Goal: Task Accomplishment & Management: Complete application form

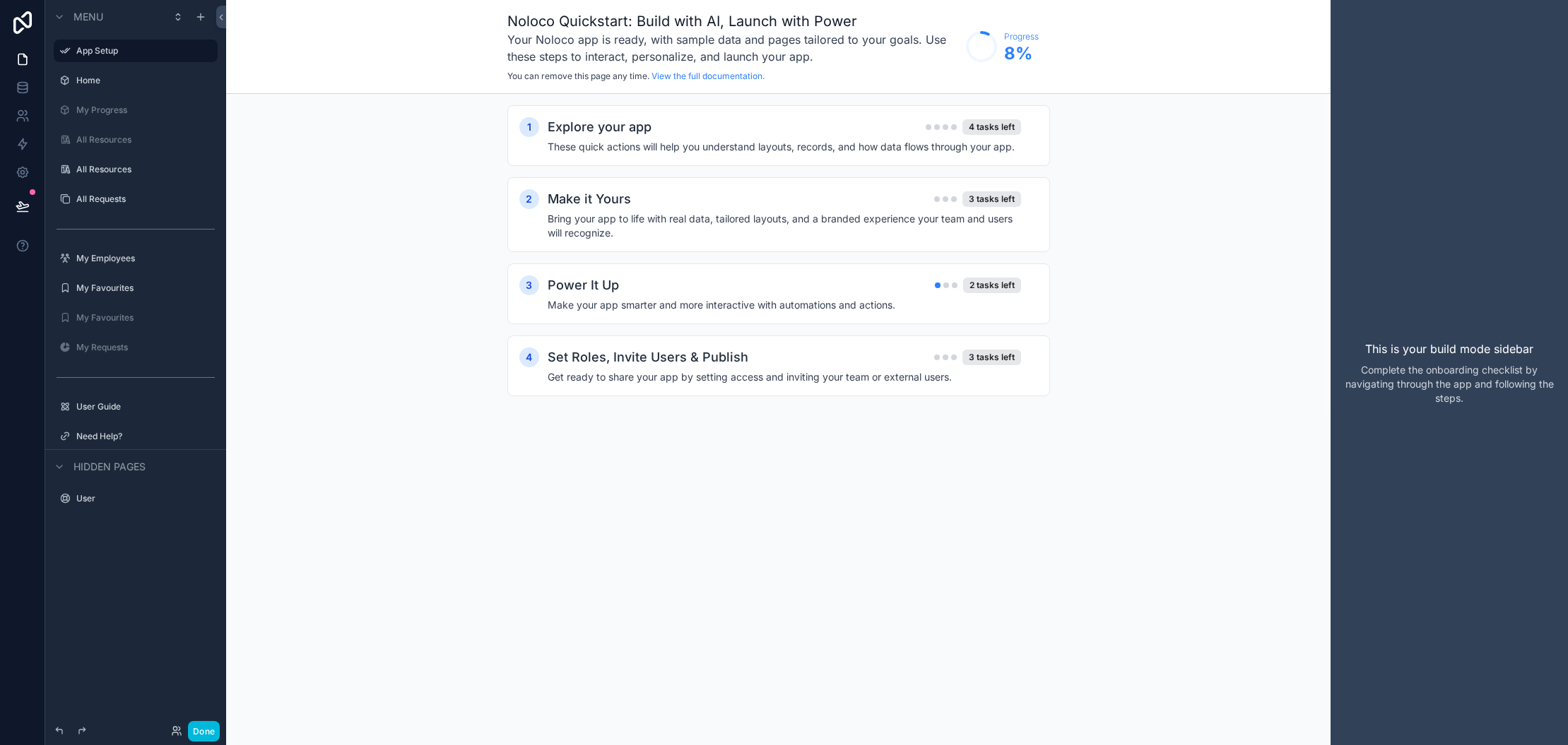
click at [620, 124] on h2 "Explore your app" at bounding box center [600, 127] width 104 height 19
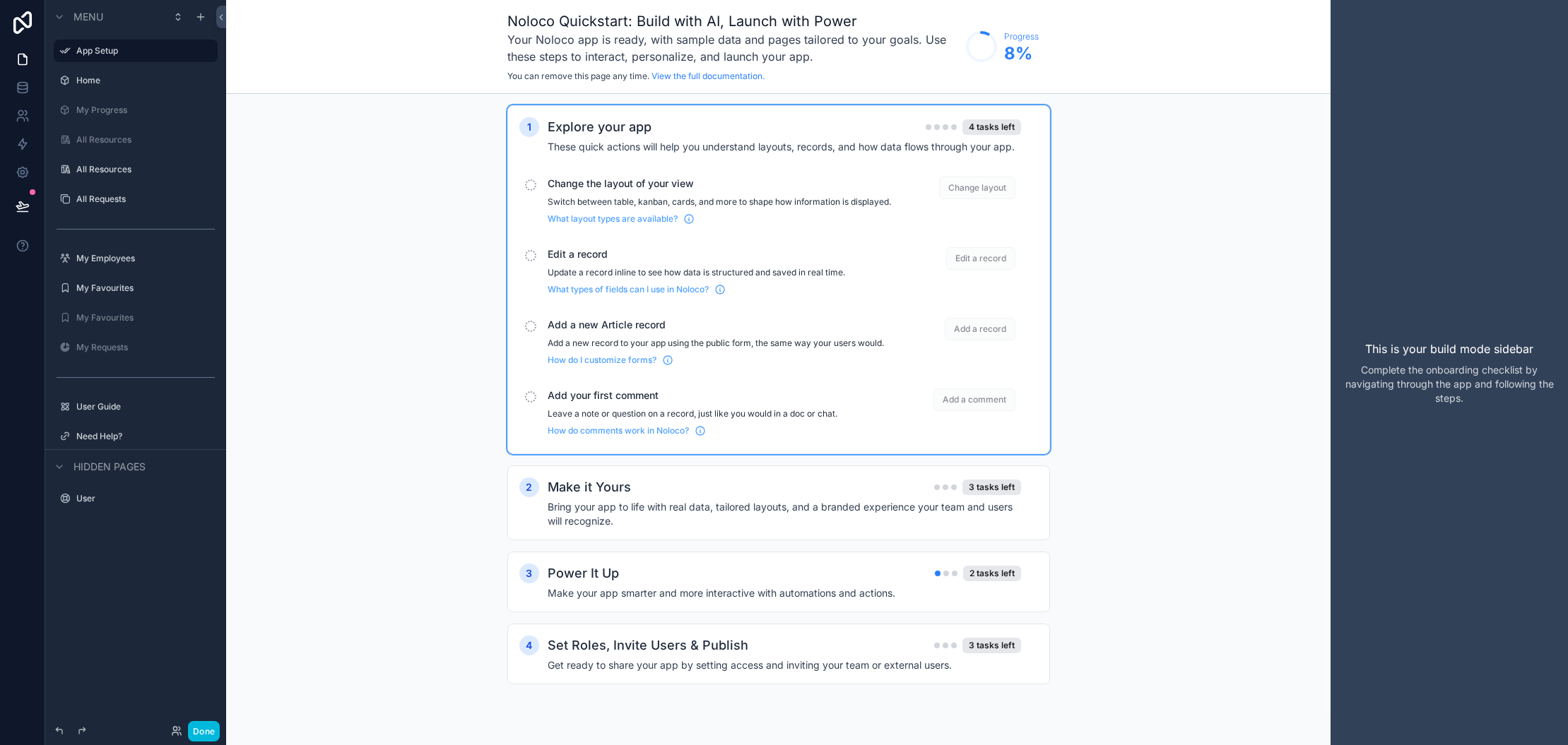
click at [726, 295] on icon "scrollable content" at bounding box center [720, 290] width 12 height 12
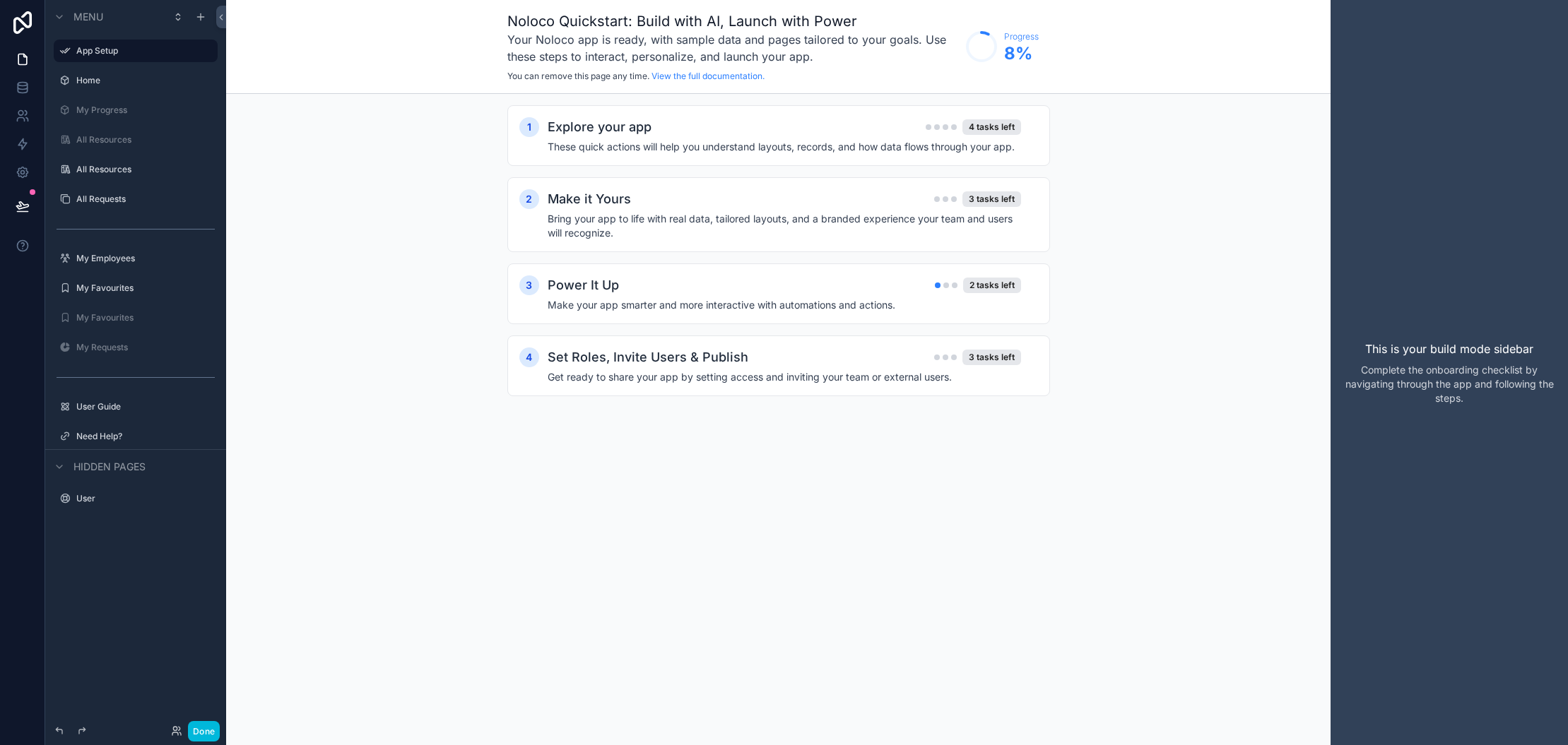
click at [593, 127] on h2 "Explore your app" at bounding box center [600, 127] width 104 height 19
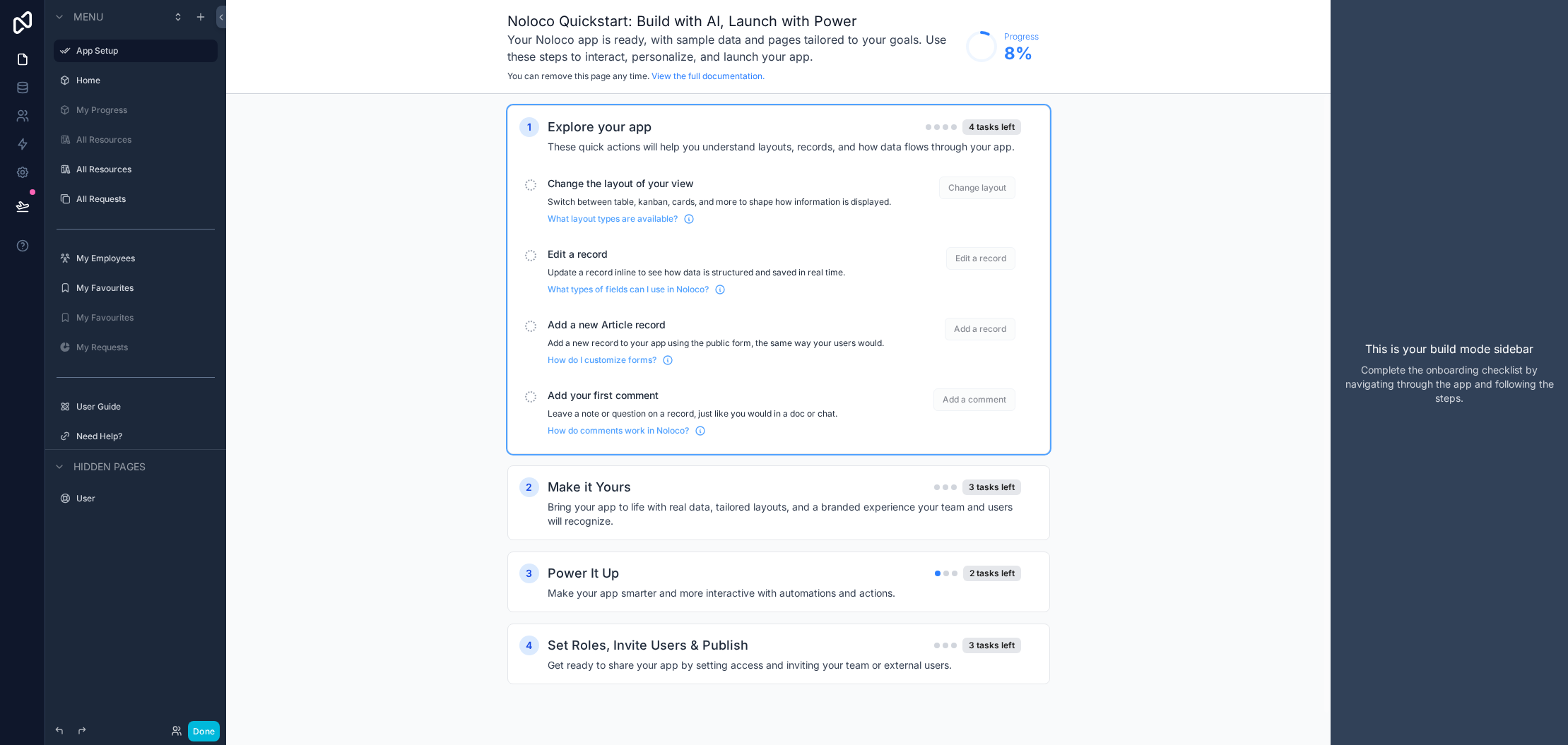
click at [582, 182] on span "Change the layout of your view" at bounding box center [719, 184] width 343 height 14
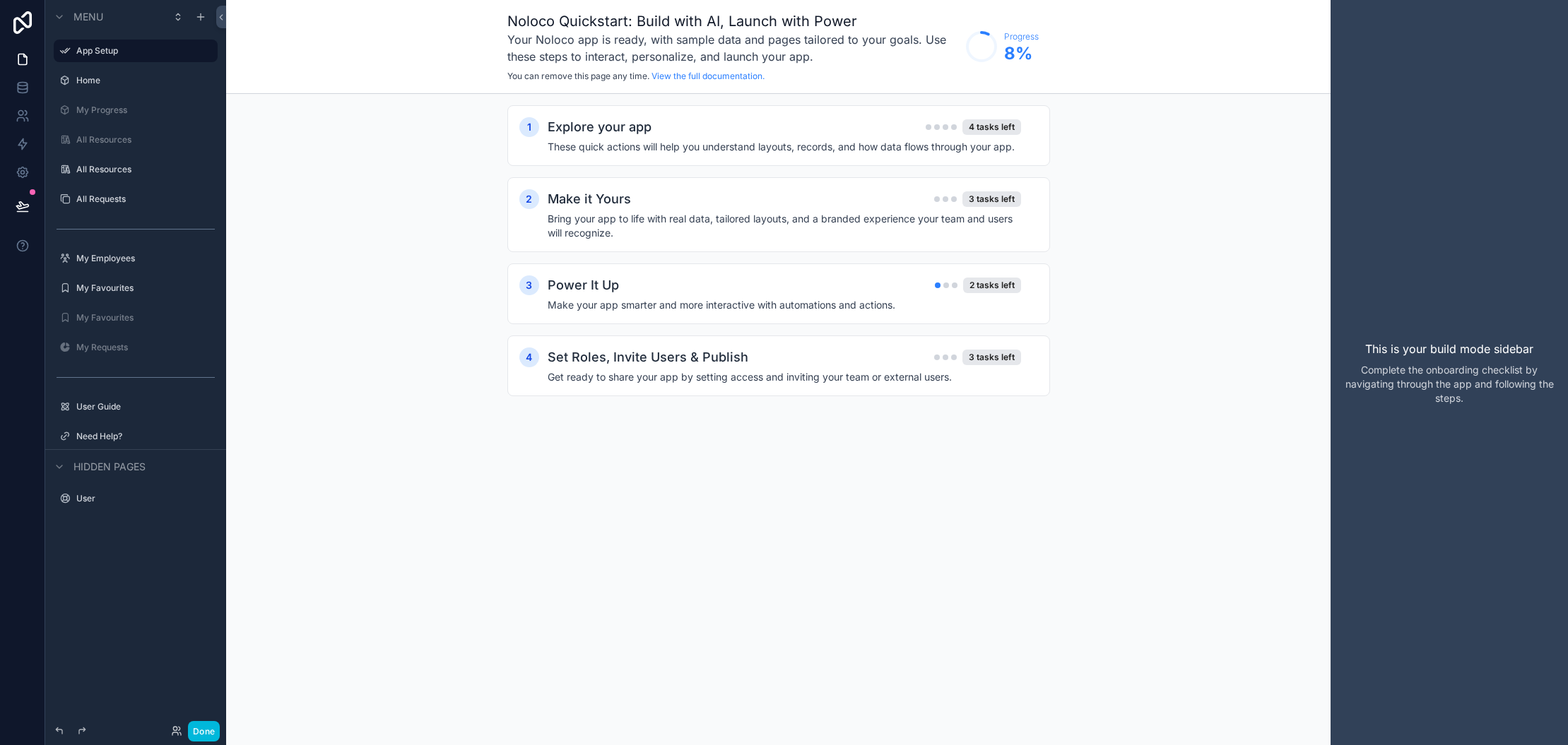
click at [632, 122] on h2 "Explore your app" at bounding box center [600, 127] width 104 height 19
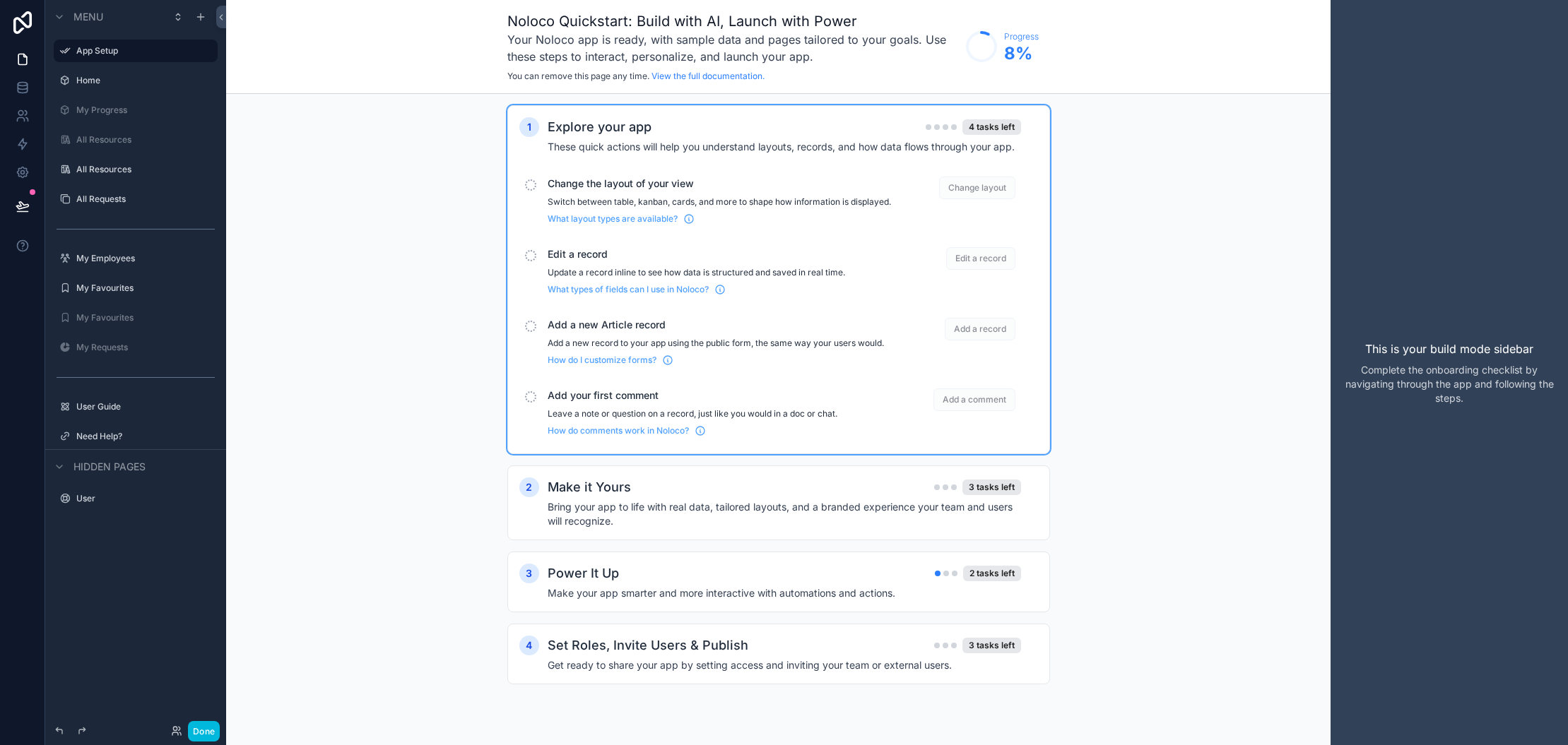
click at [990, 188] on span "Change layout" at bounding box center [978, 187] width 76 height 22
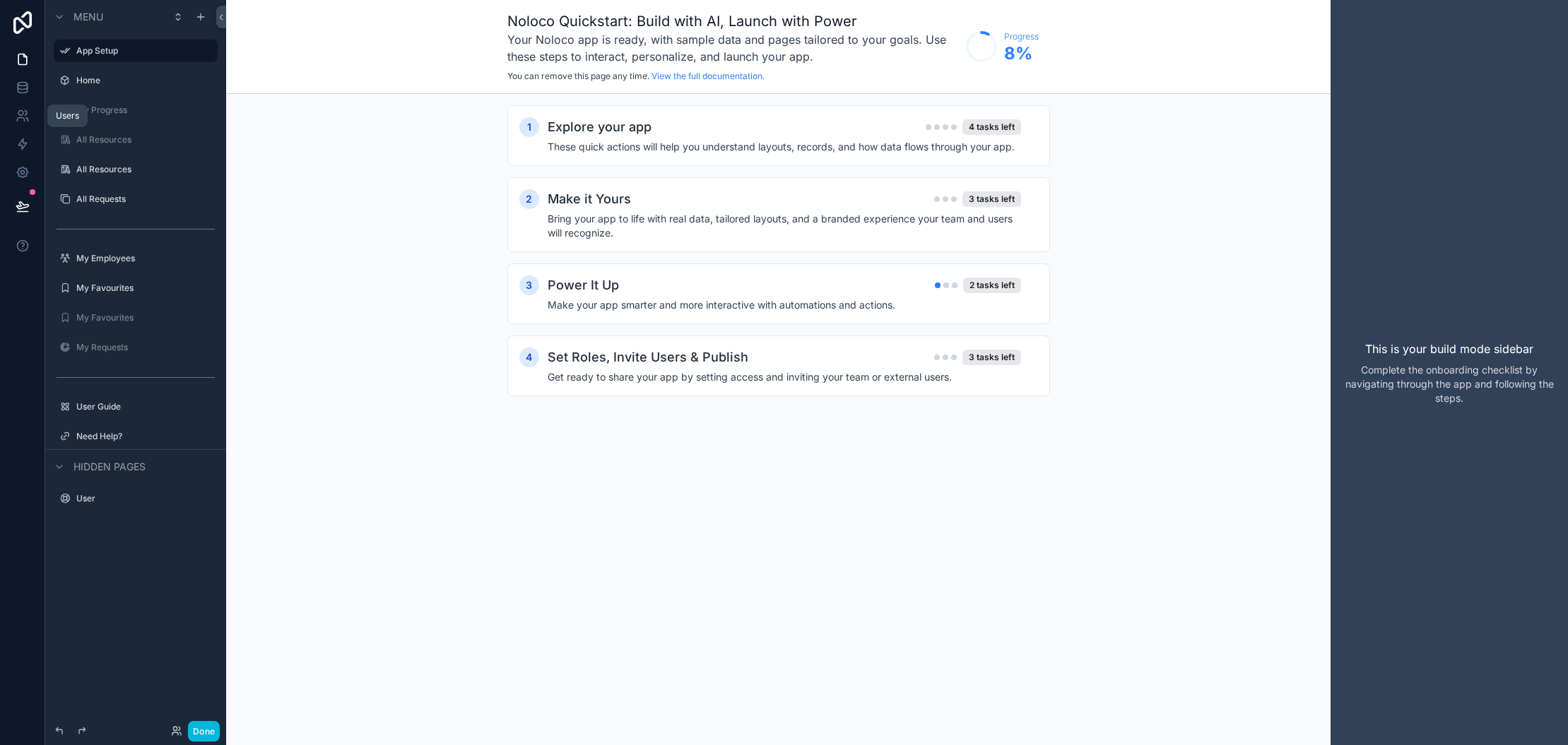
click at [23, 114] on icon at bounding box center [20, 113] width 5 height 5
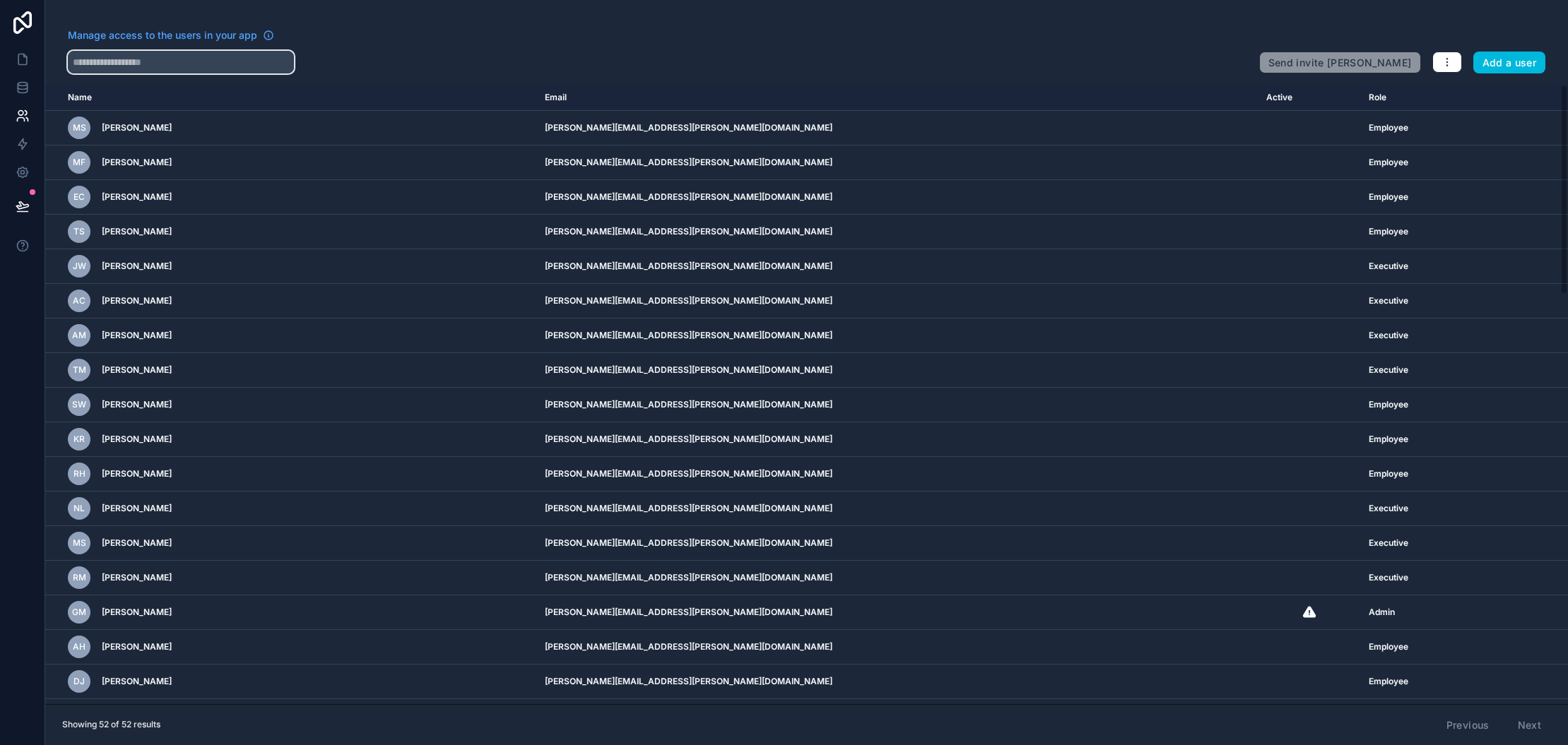
click at [151, 63] on input "text" at bounding box center [181, 62] width 226 height 22
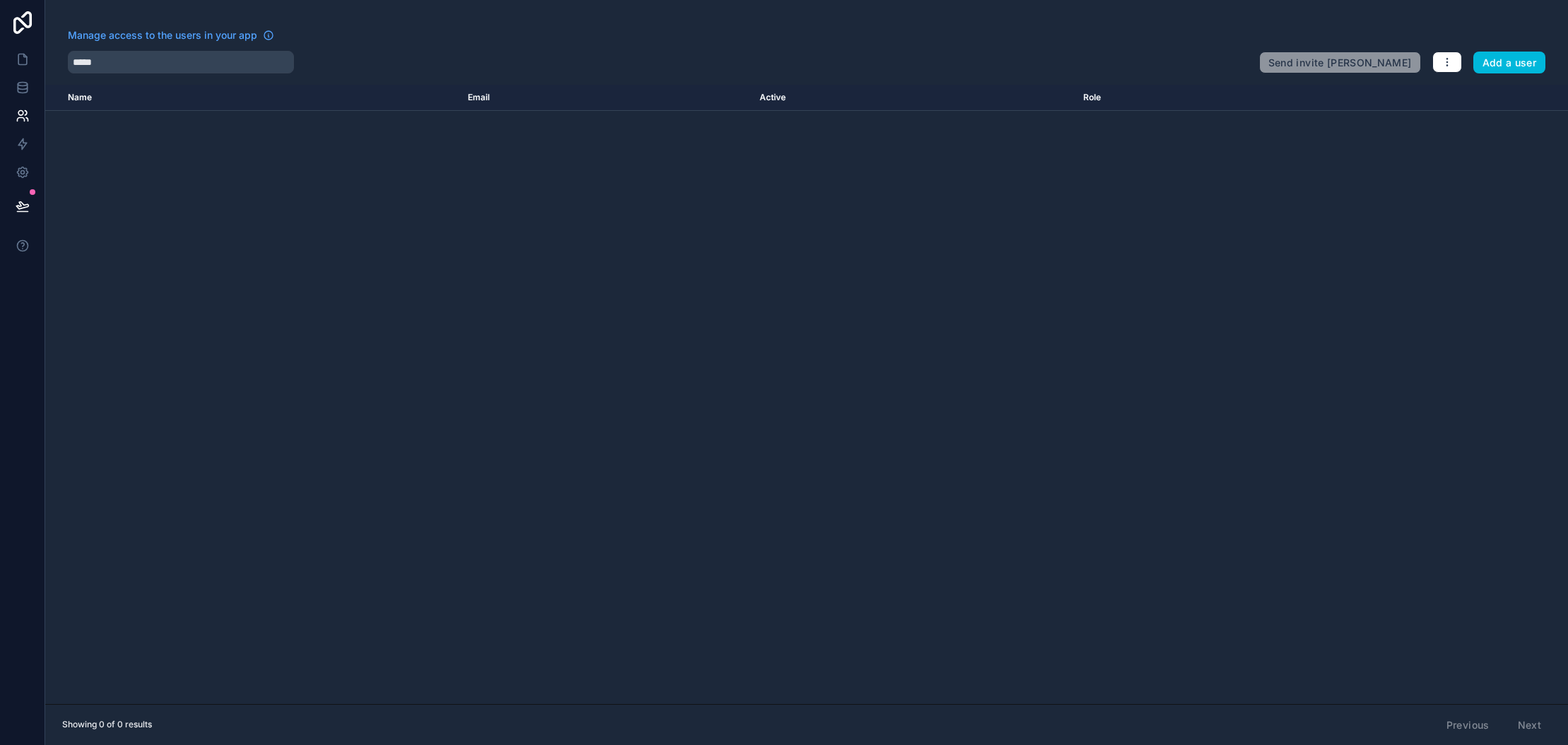
drag, startPoint x: 151, startPoint y: 63, endPoint x: 196, endPoint y: 184, distance: 129.1
click at [196, 184] on div "Name Email Active Role [DOMAIN_NAME]" at bounding box center [807, 395] width 1523 height 620
click at [124, 64] on input "*****" at bounding box center [181, 62] width 226 height 22
type input "*"
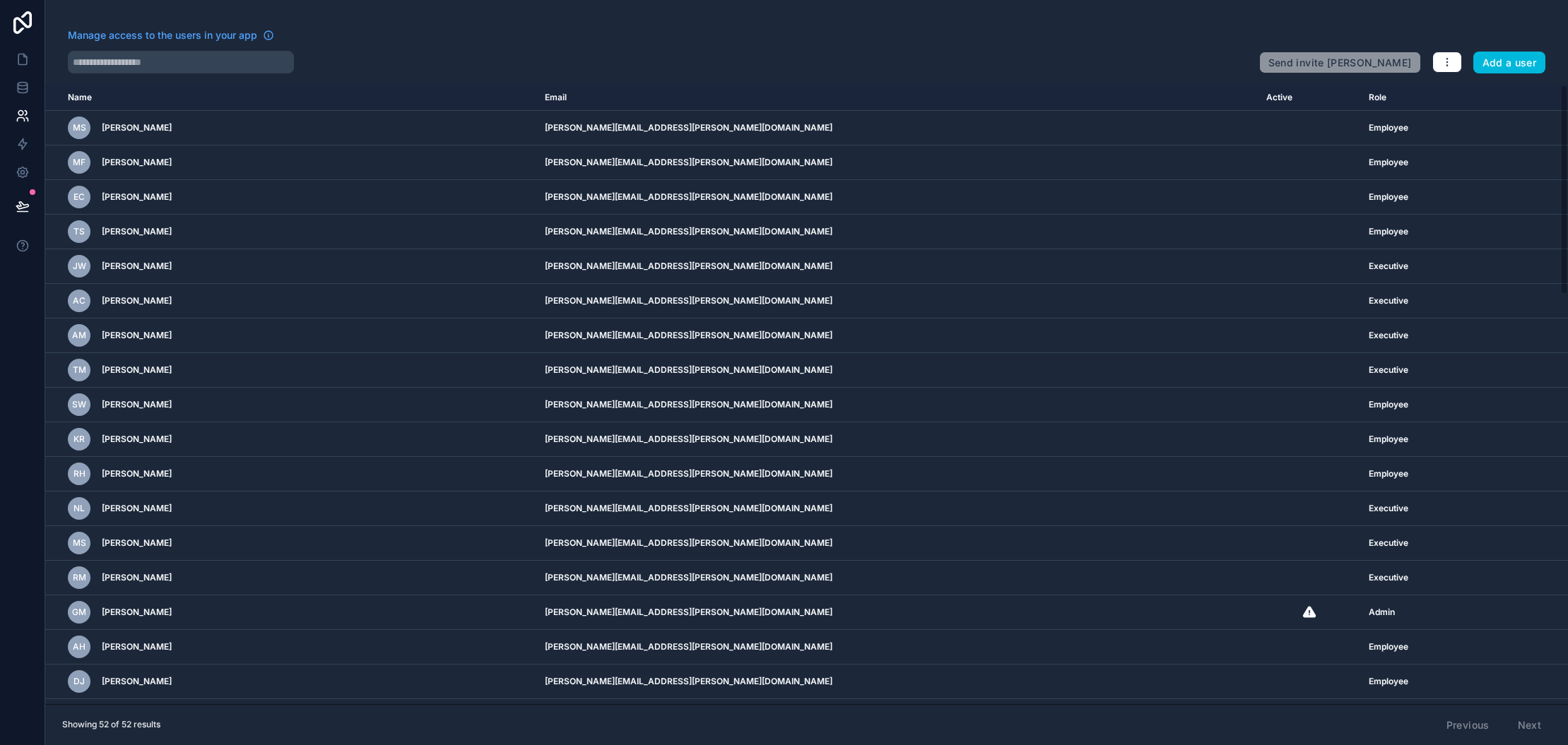
click at [1515, 58] on button "Add a user" at bounding box center [1510, 63] width 73 height 22
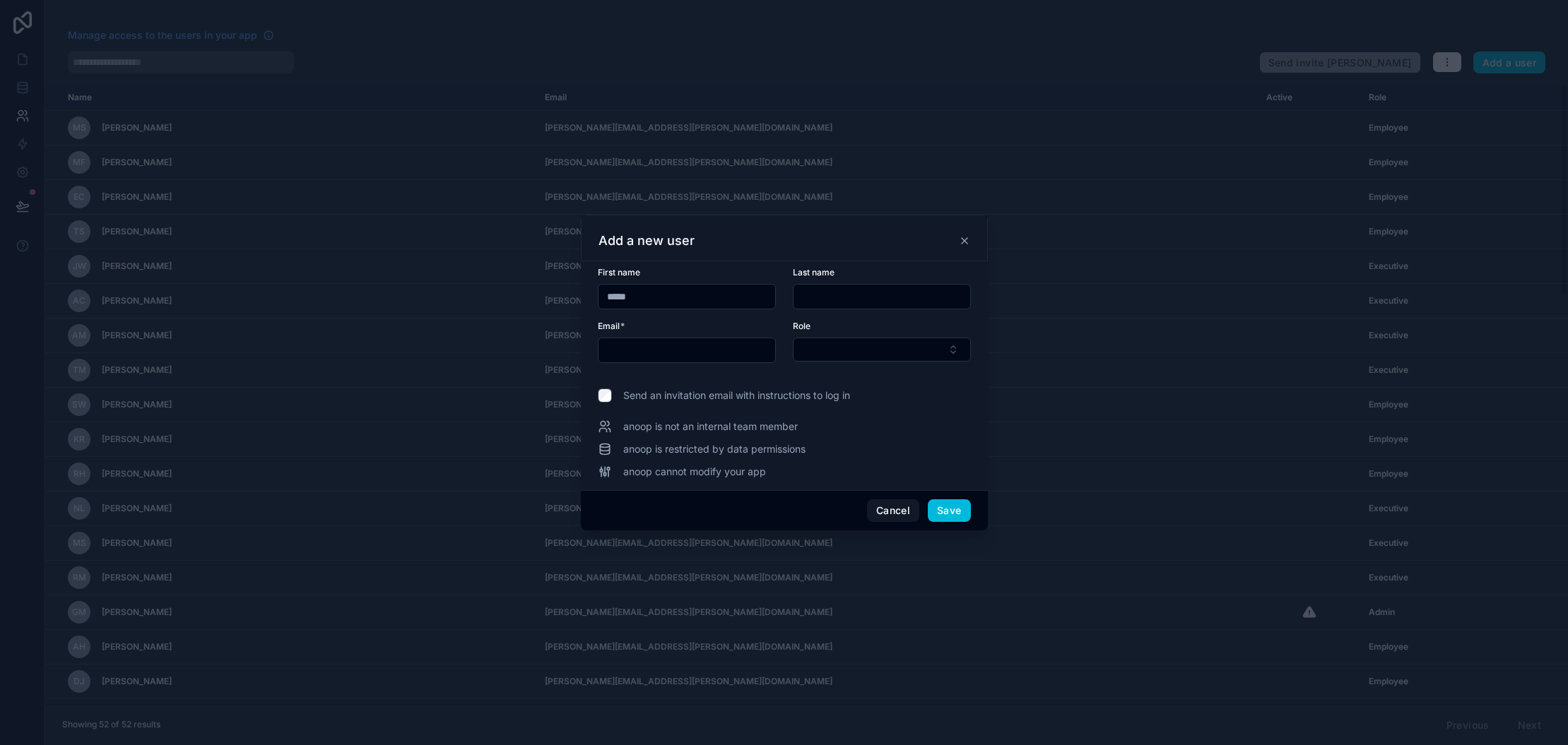
type input "*****"
type input "*******"
click at [614, 300] on input "*****" at bounding box center [686, 296] width 177 height 19
type input "*****"
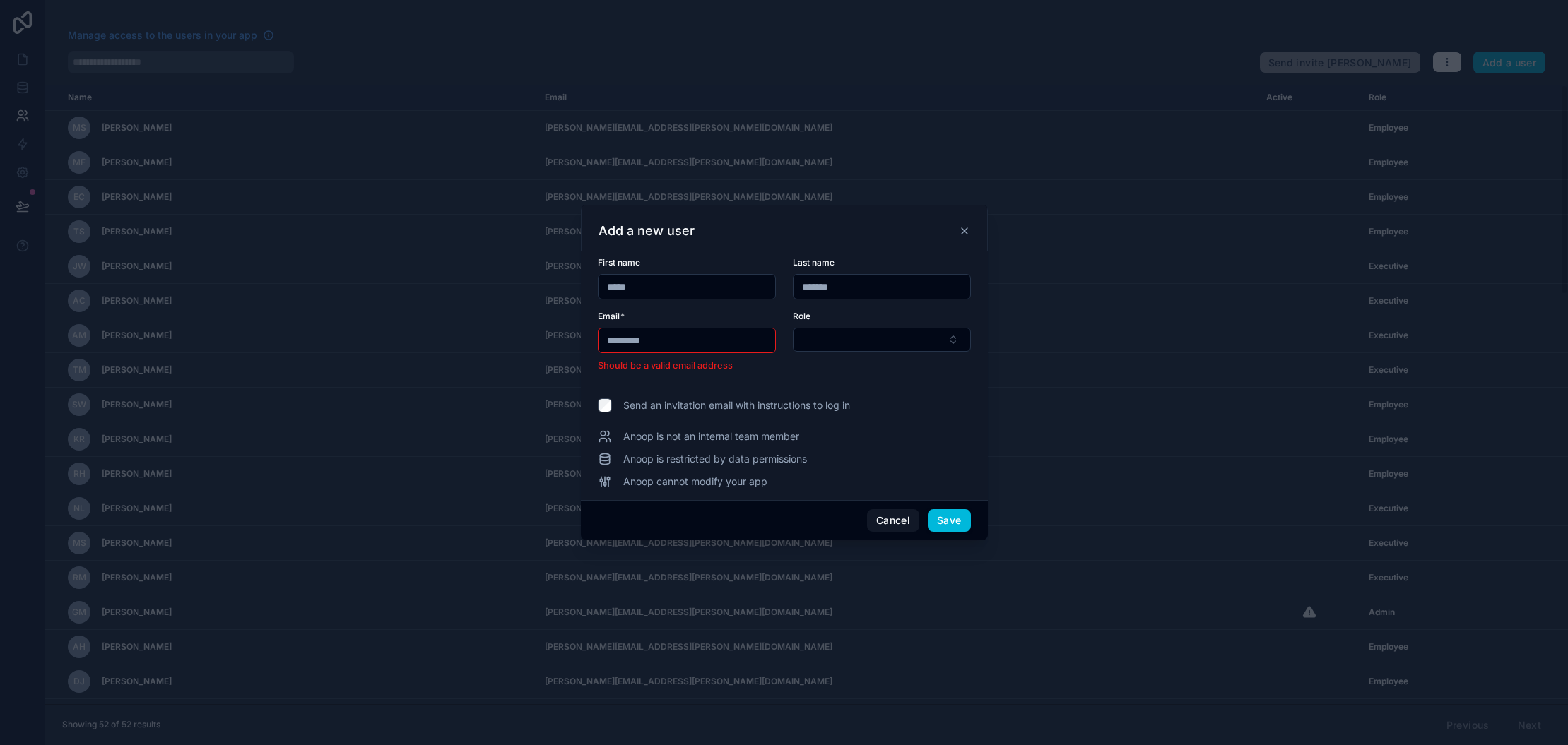
type input "**********"
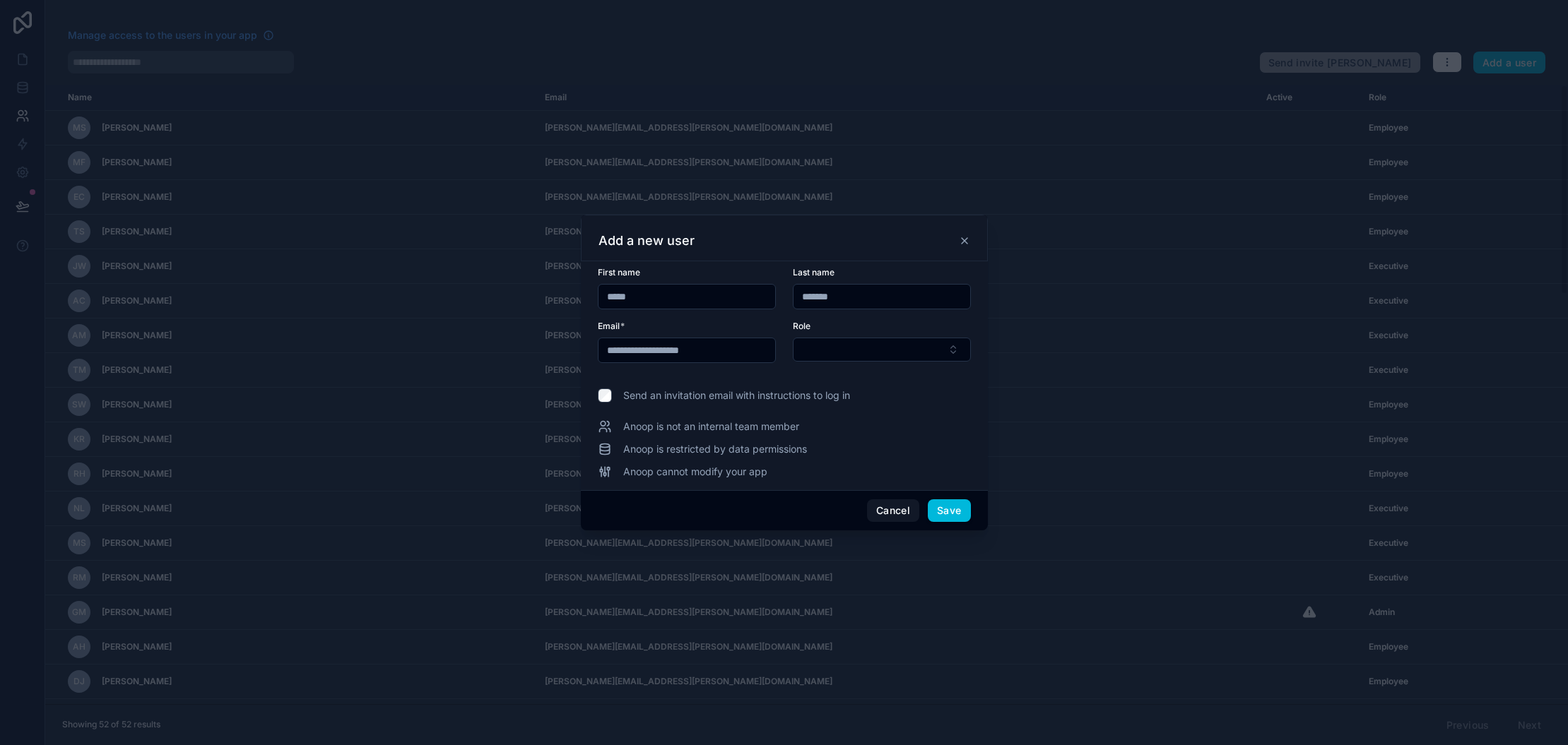
click at [955, 352] on button "Select Button" at bounding box center [882, 349] width 178 height 24
click at [818, 429] on span "Admin" at bounding box center [804, 429] width 30 height 14
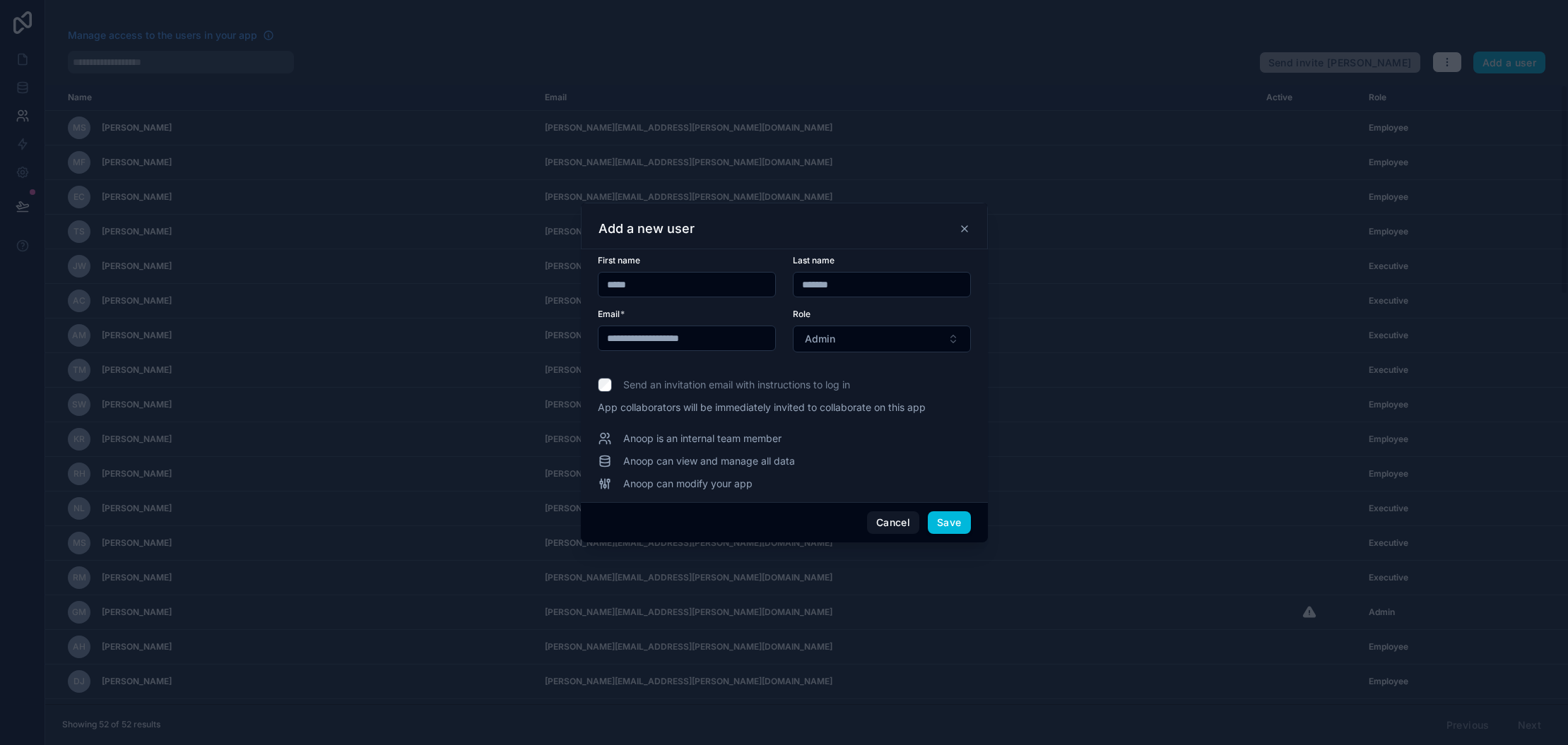
click at [949, 520] on button "Save" at bounding box center [949, 522] width 43 height 22
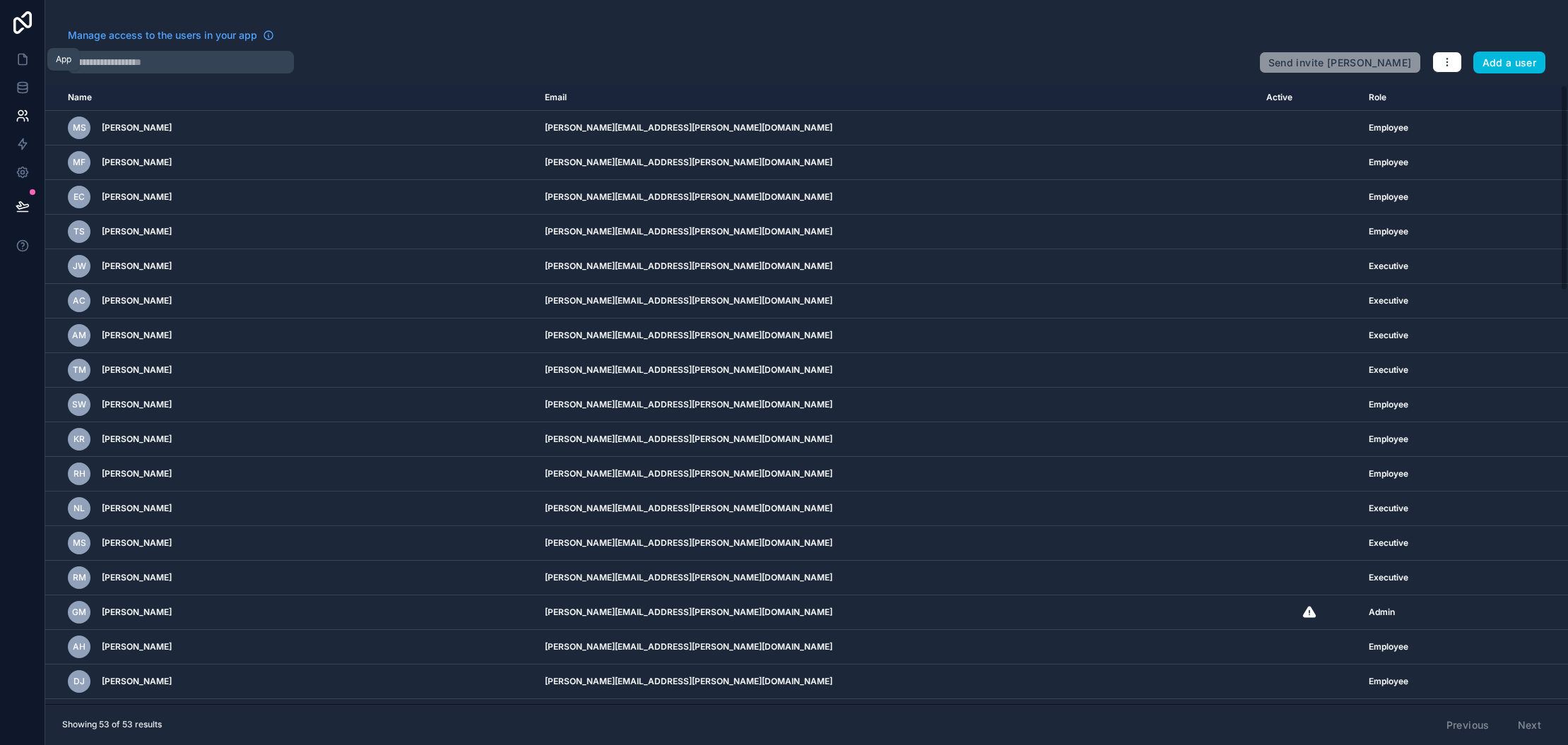
click at [19, 62] on icon at bounding box center [23, 60] width 14 height 14
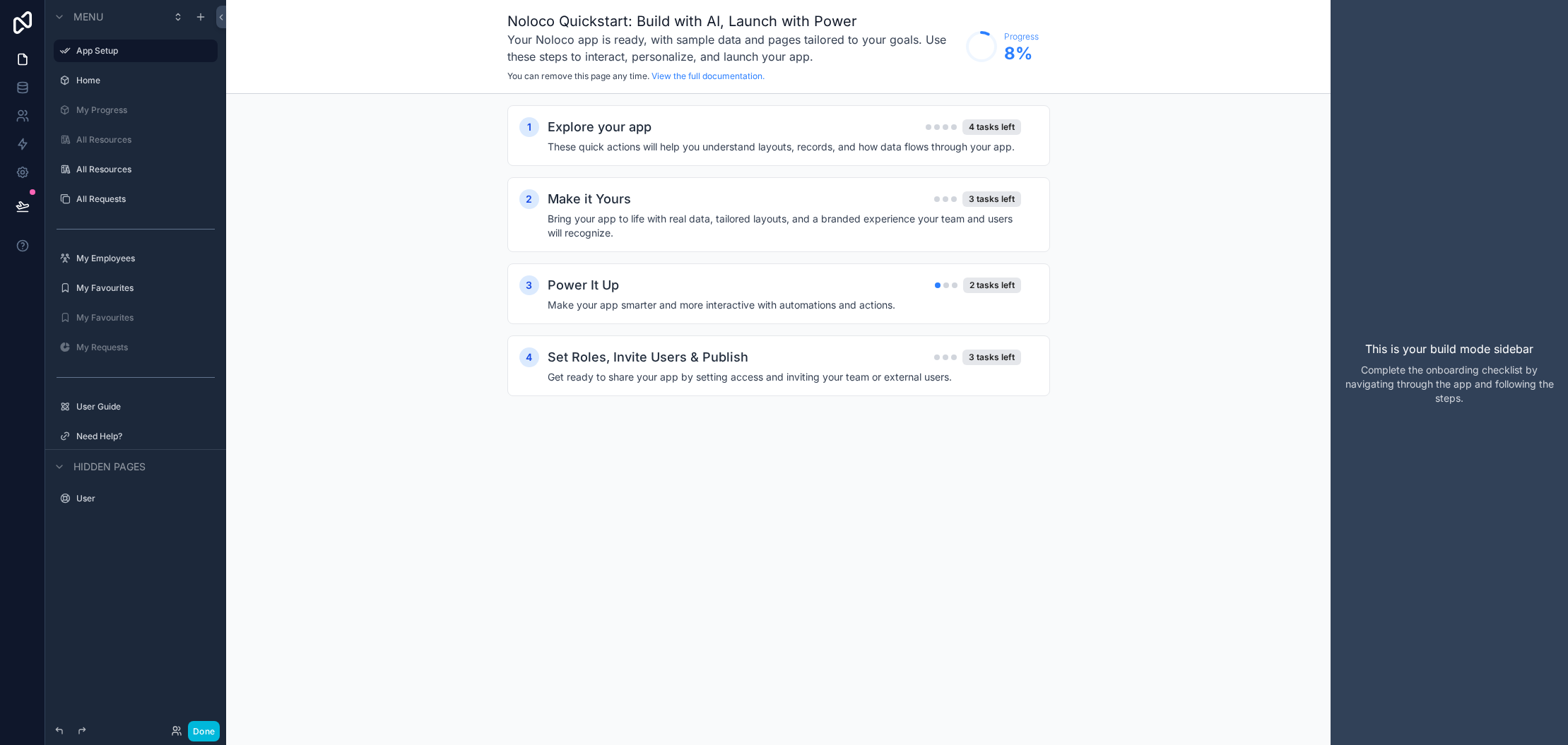
click at [600, 125] on h2 "Explore your app" at bounding box center [600, 127] width 104 height 19
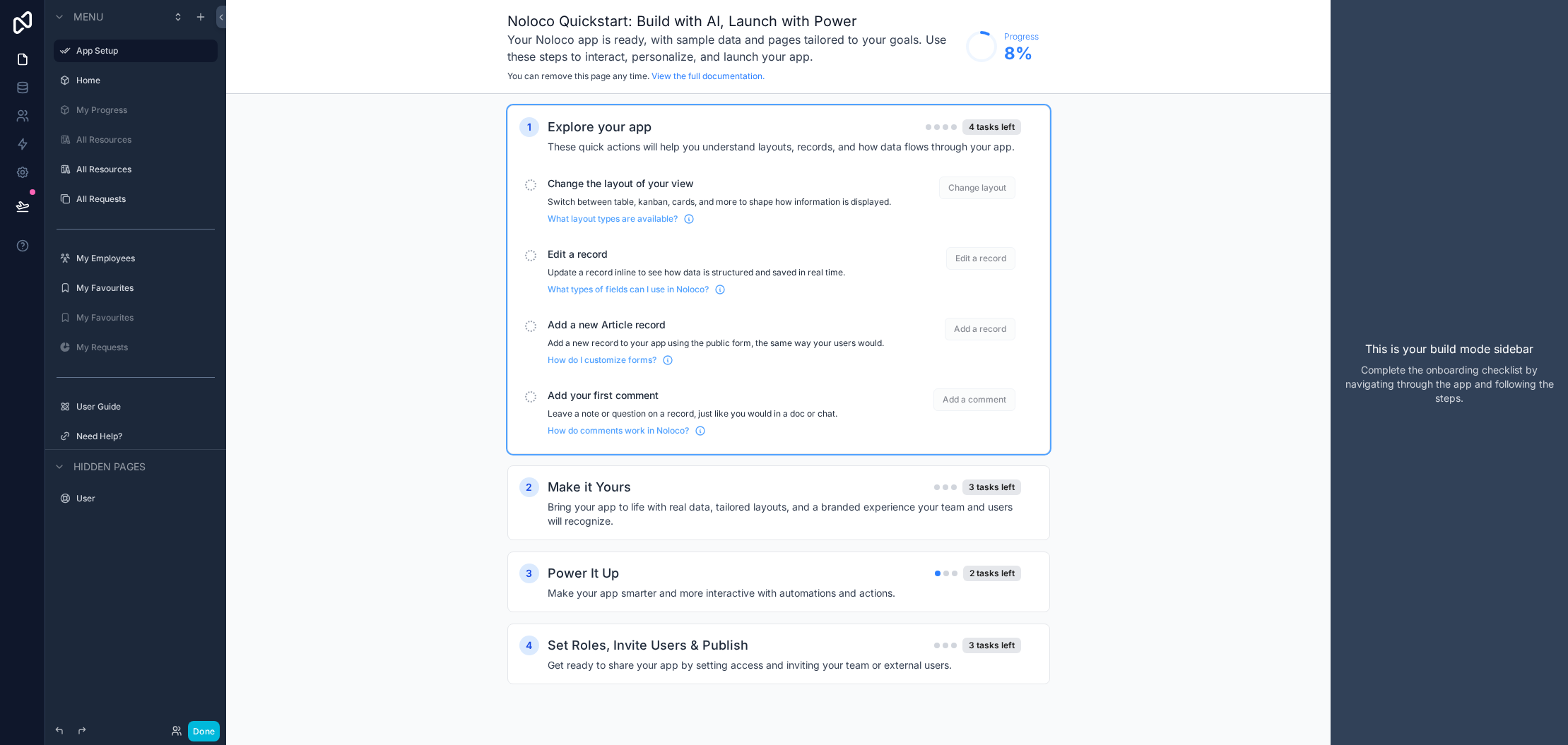
click at [529, 187] on div "scrollable content" at bounding box center [531, 185] width 12 height 12
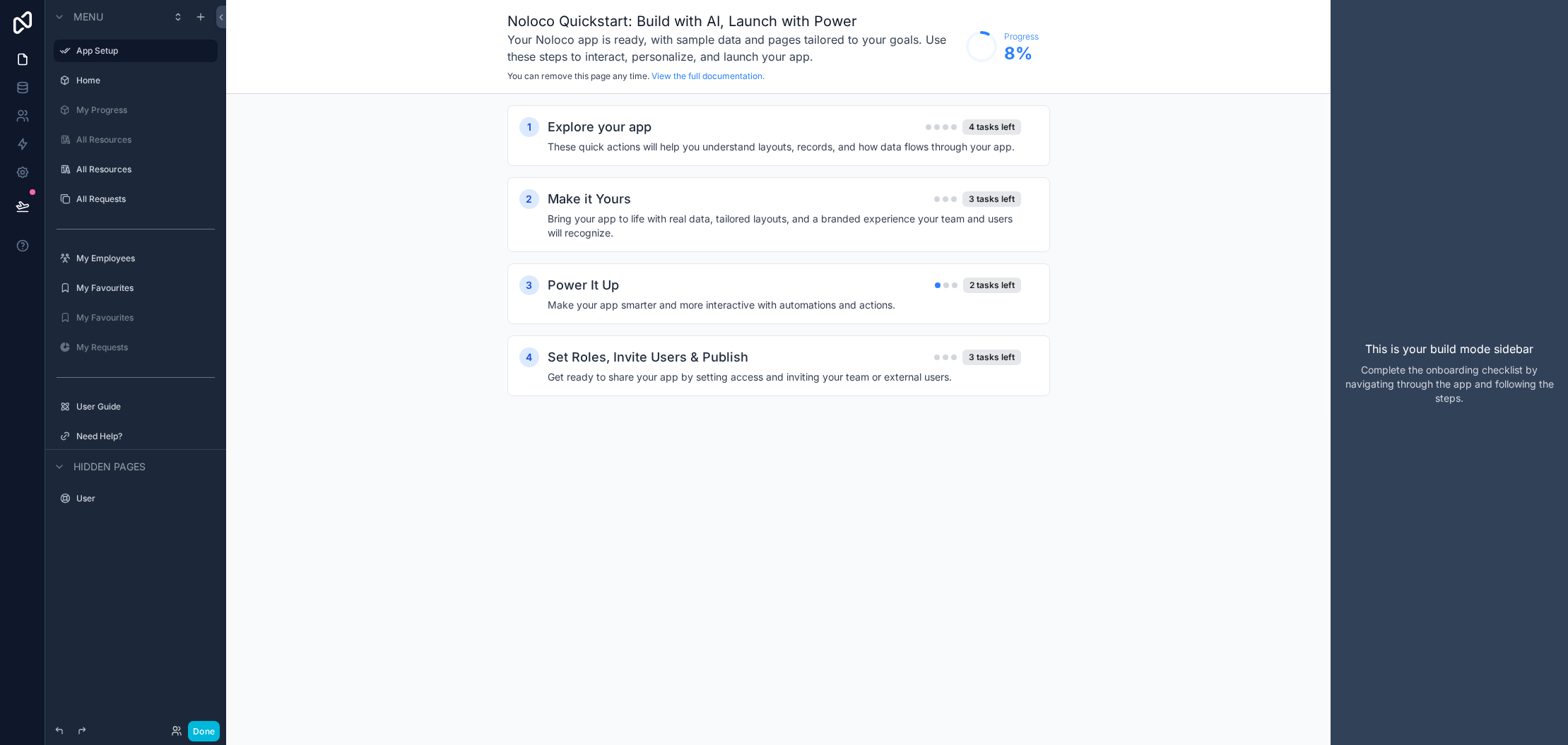
click at [602, 135] on h2 "Explore your app" at bounding box center [600, 127] width 104 height 19
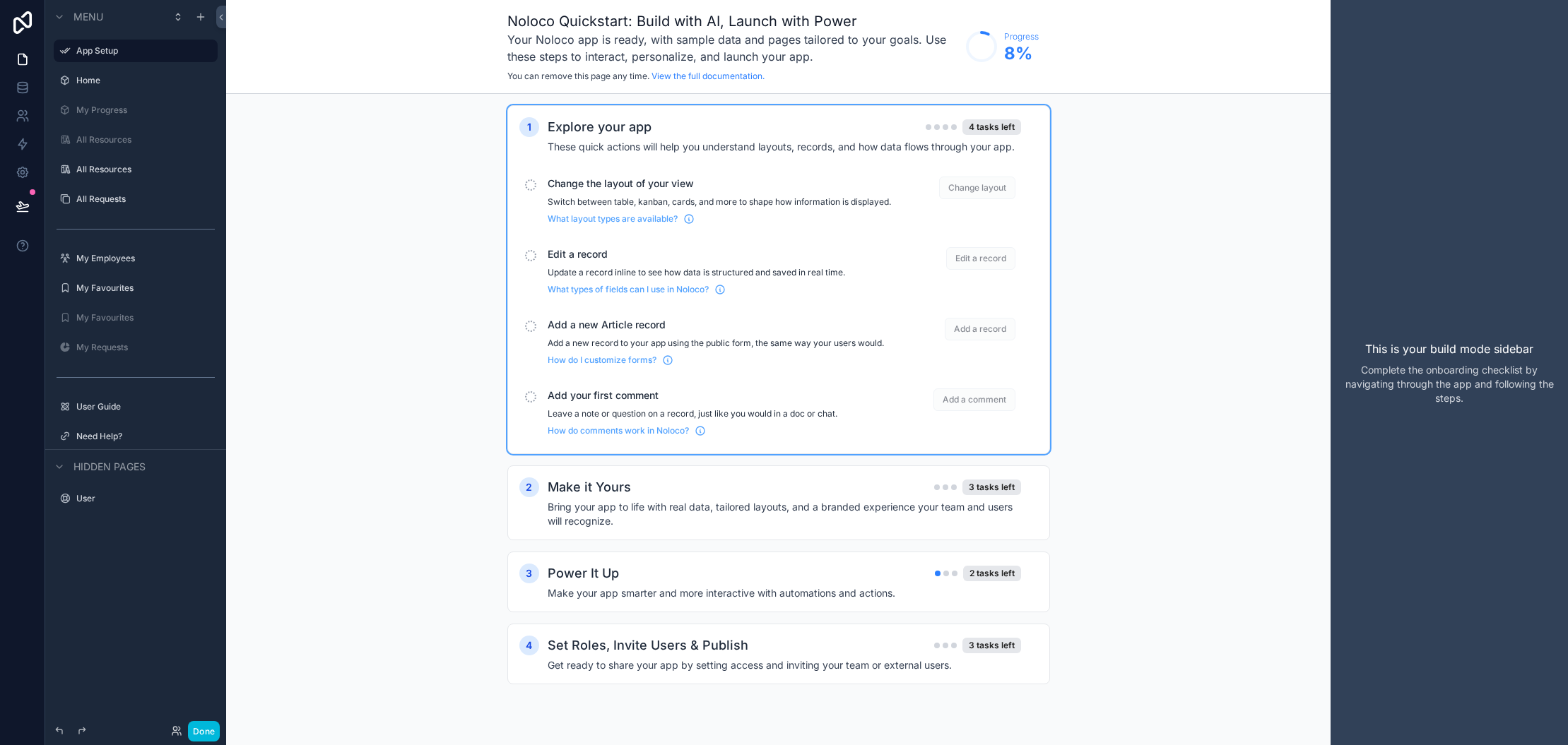
click at [975, 183] on span "Change layout" at bounding box center [978, 187] width 76 height 22
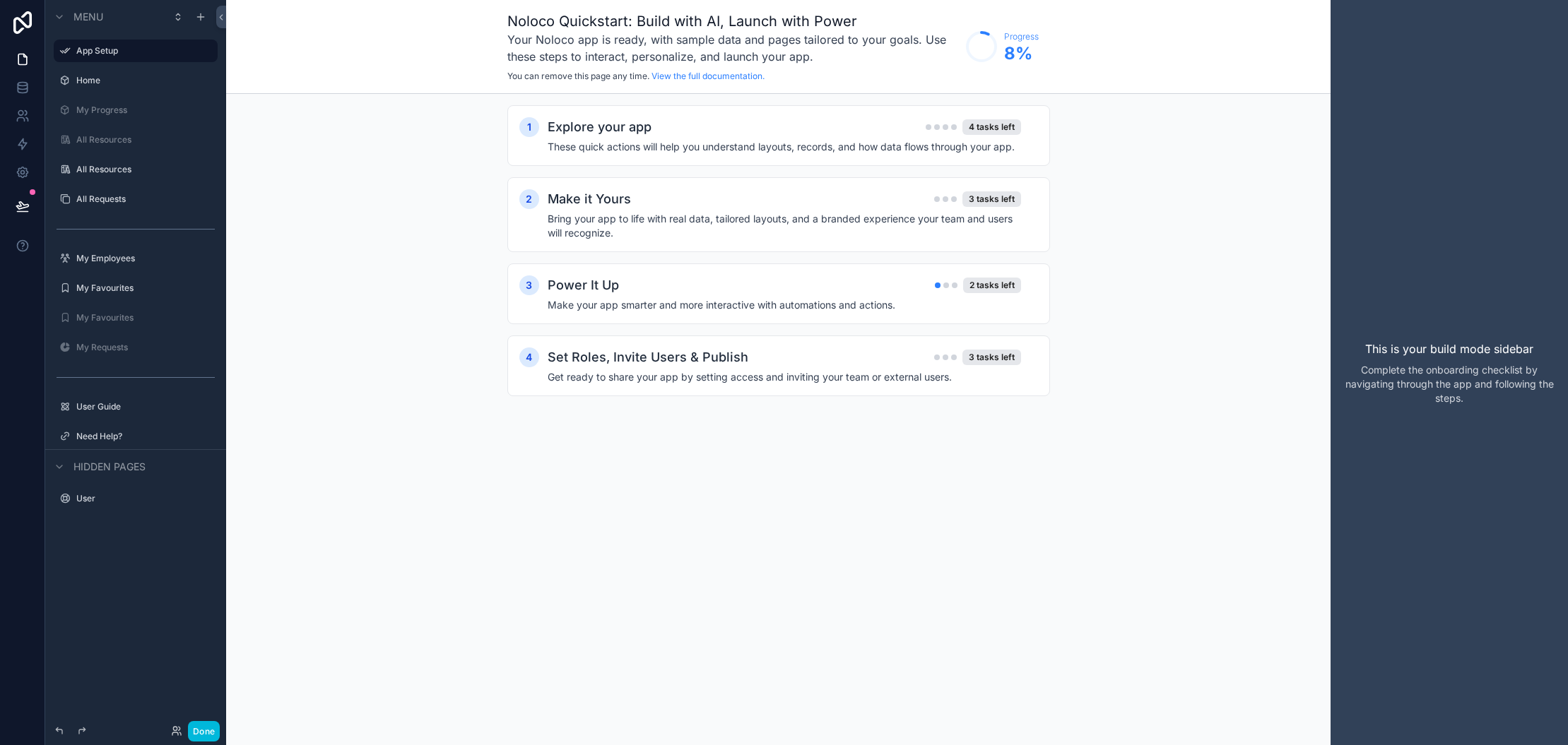
click at [652, 130] on div "Explore your app 4 tasks left" at bounding box center [784, 127] width 474 height 19
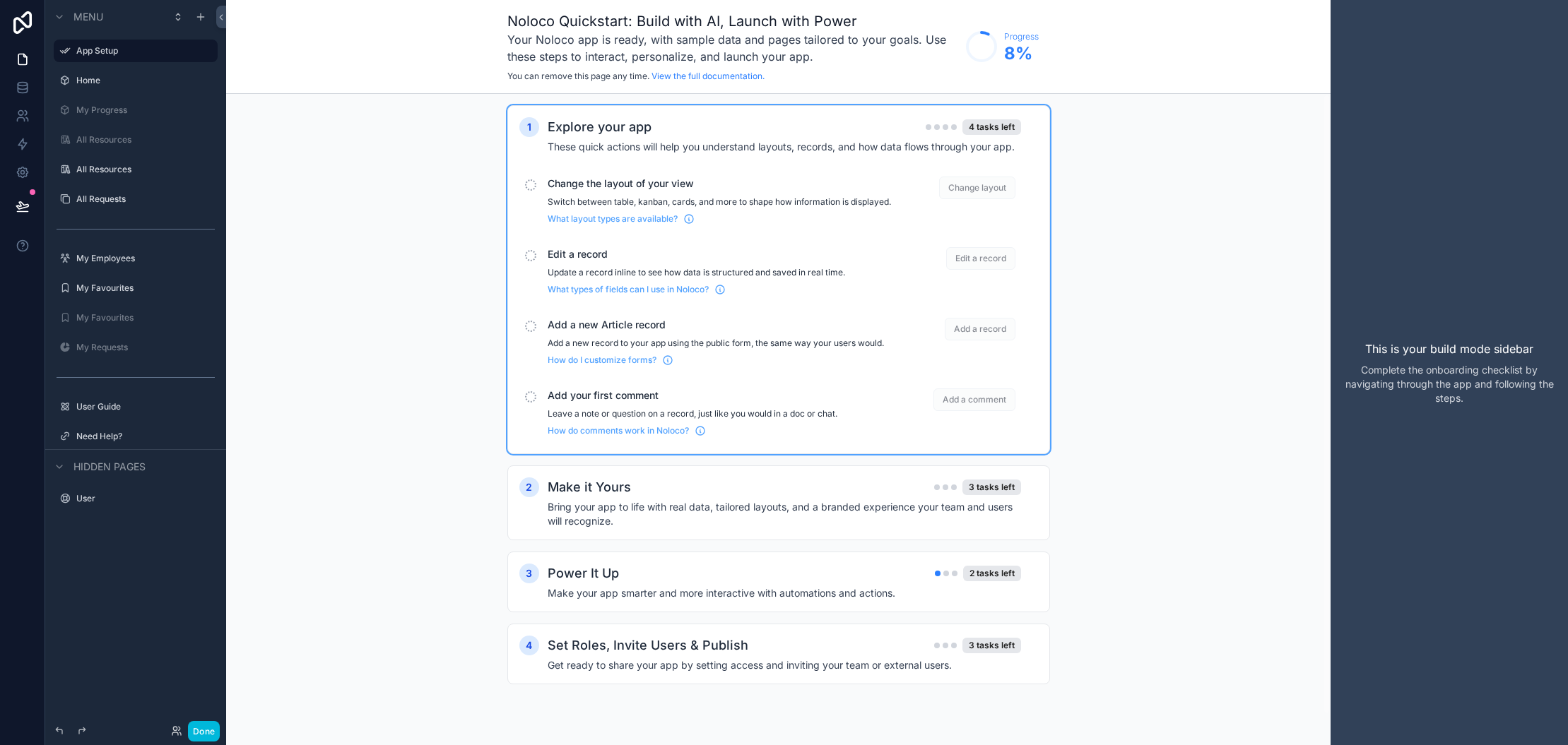
click at [659, 225] on span "What layout types are available?" at bounding box center [613, 219] width 130 height 12
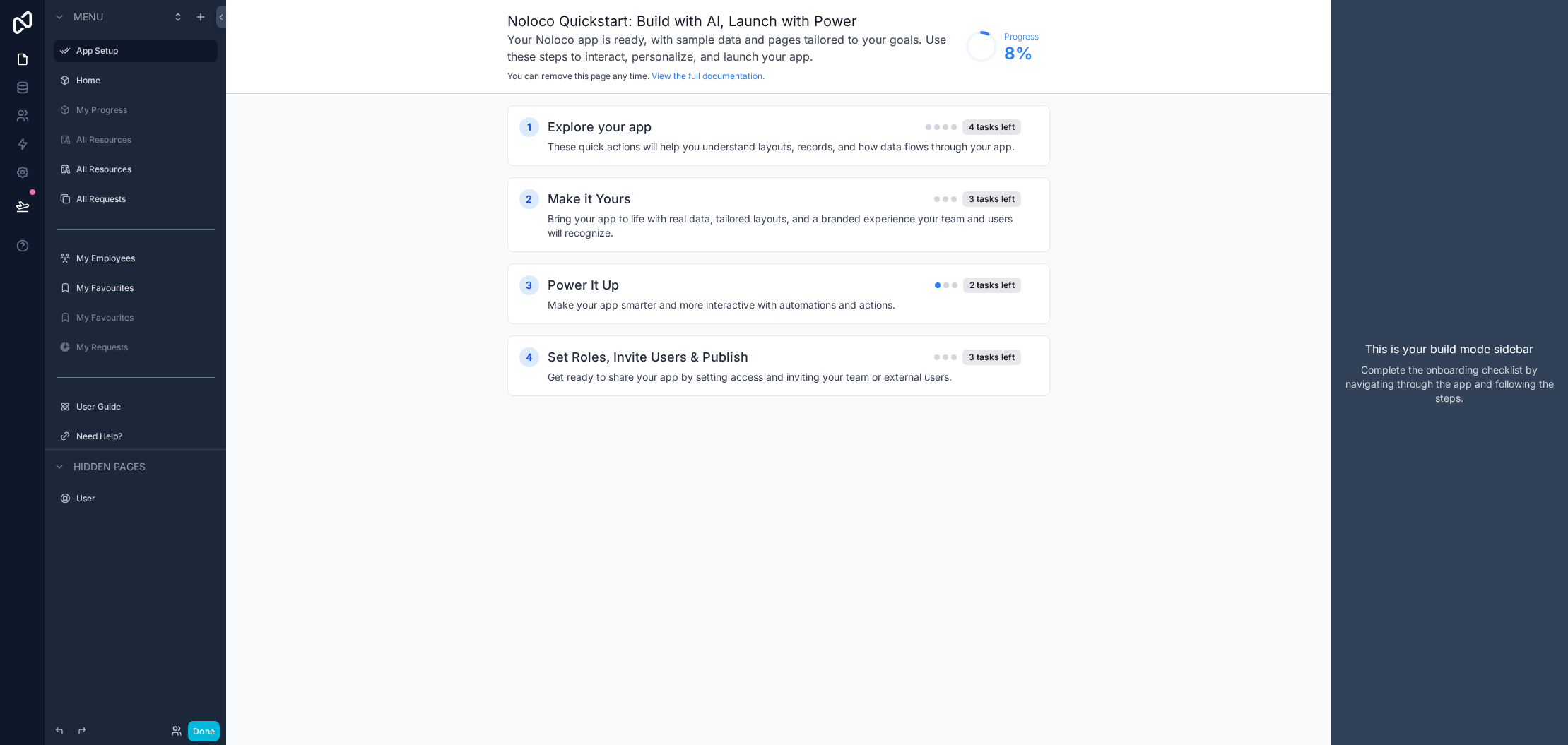
click at [619, 122] on h2 "Explore your app" at bounding box center [600, 127] width 104 height 19
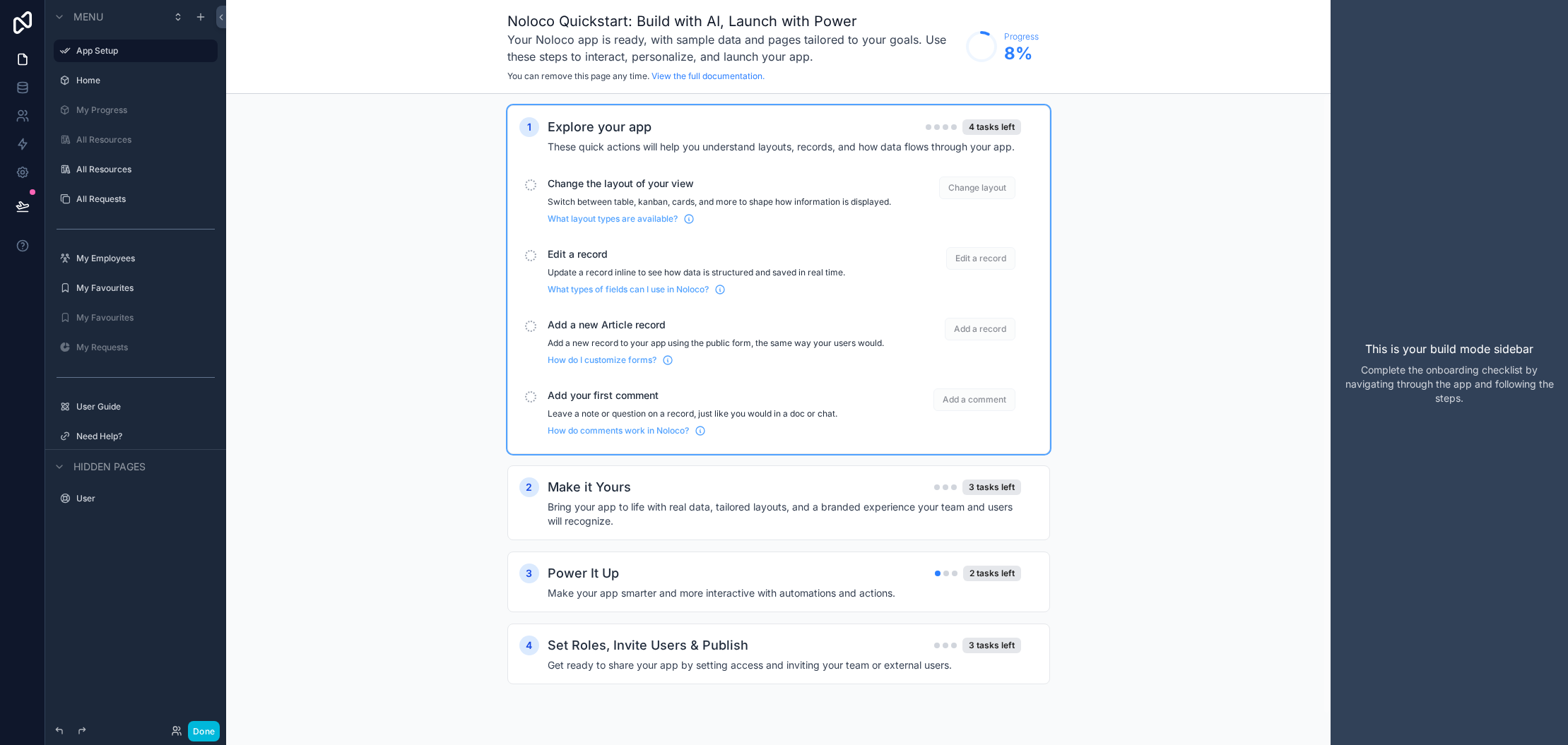
click at [994, 124] on div "4 tasks left" at bounding box center [991, 128] width 58 height 16
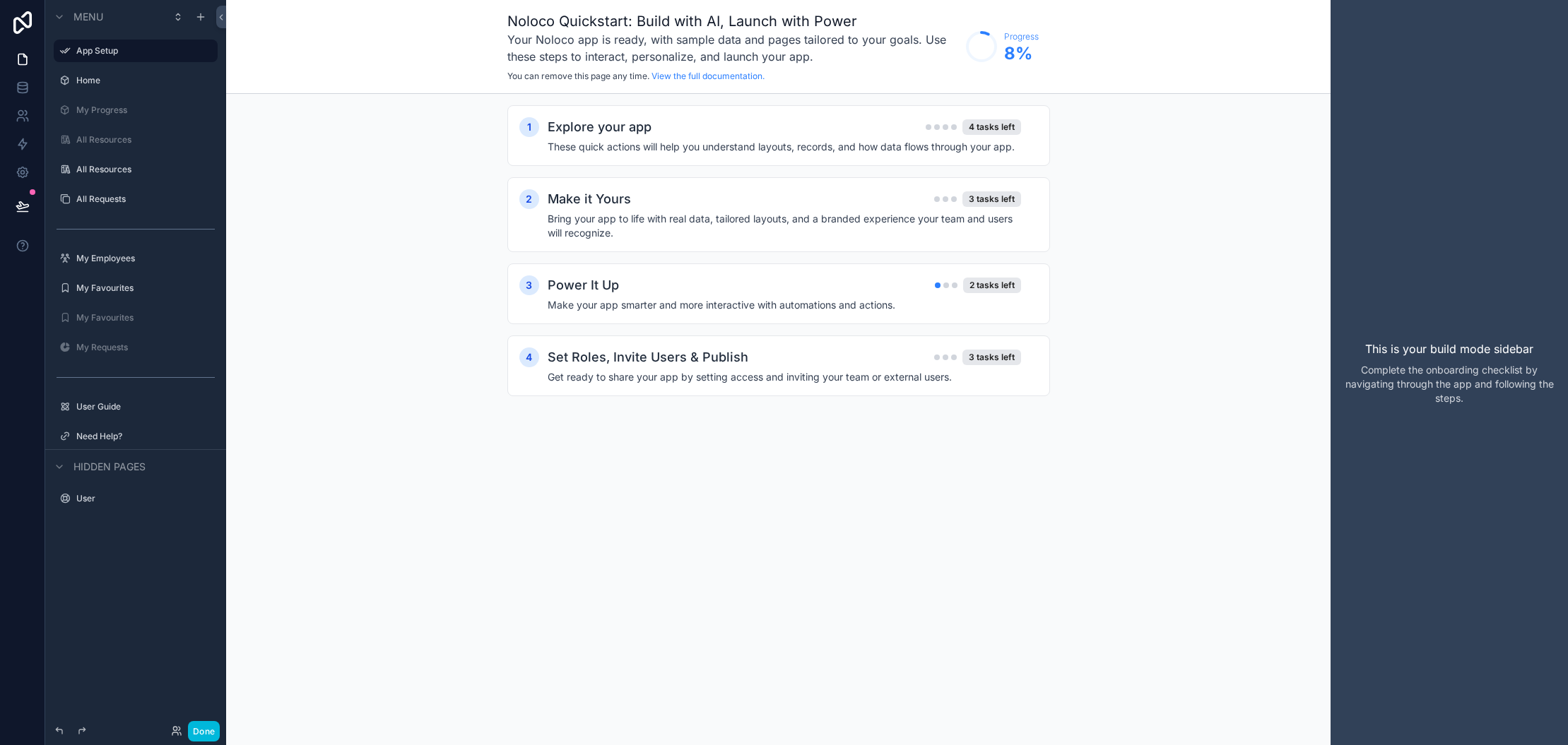
click at [994, 124] on div "4 tasks left" at bounding box center [991, 128] width 58 height 16
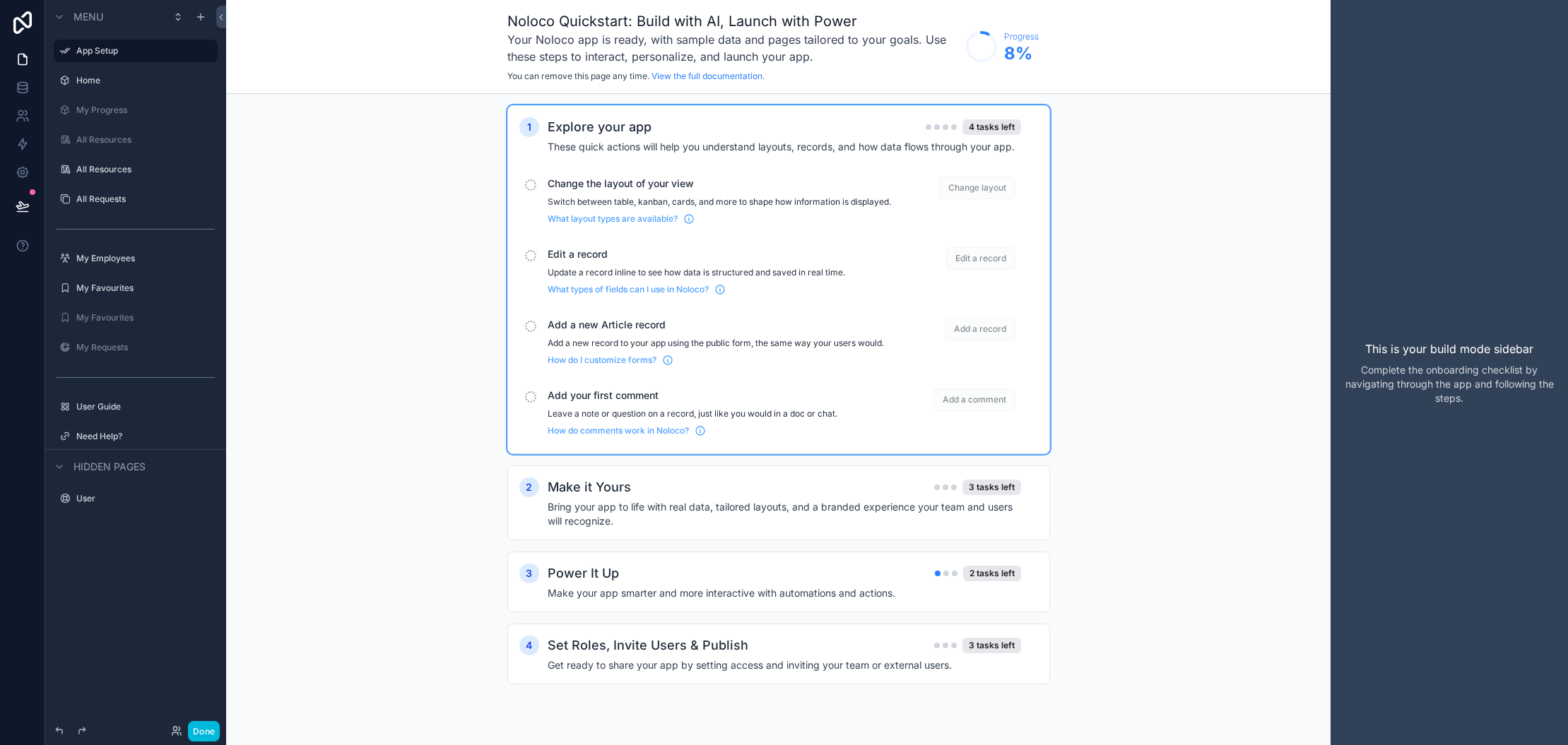
click at [529, 187] on div "scrollable content" at bounding box center [531, 185] width 12 height 12
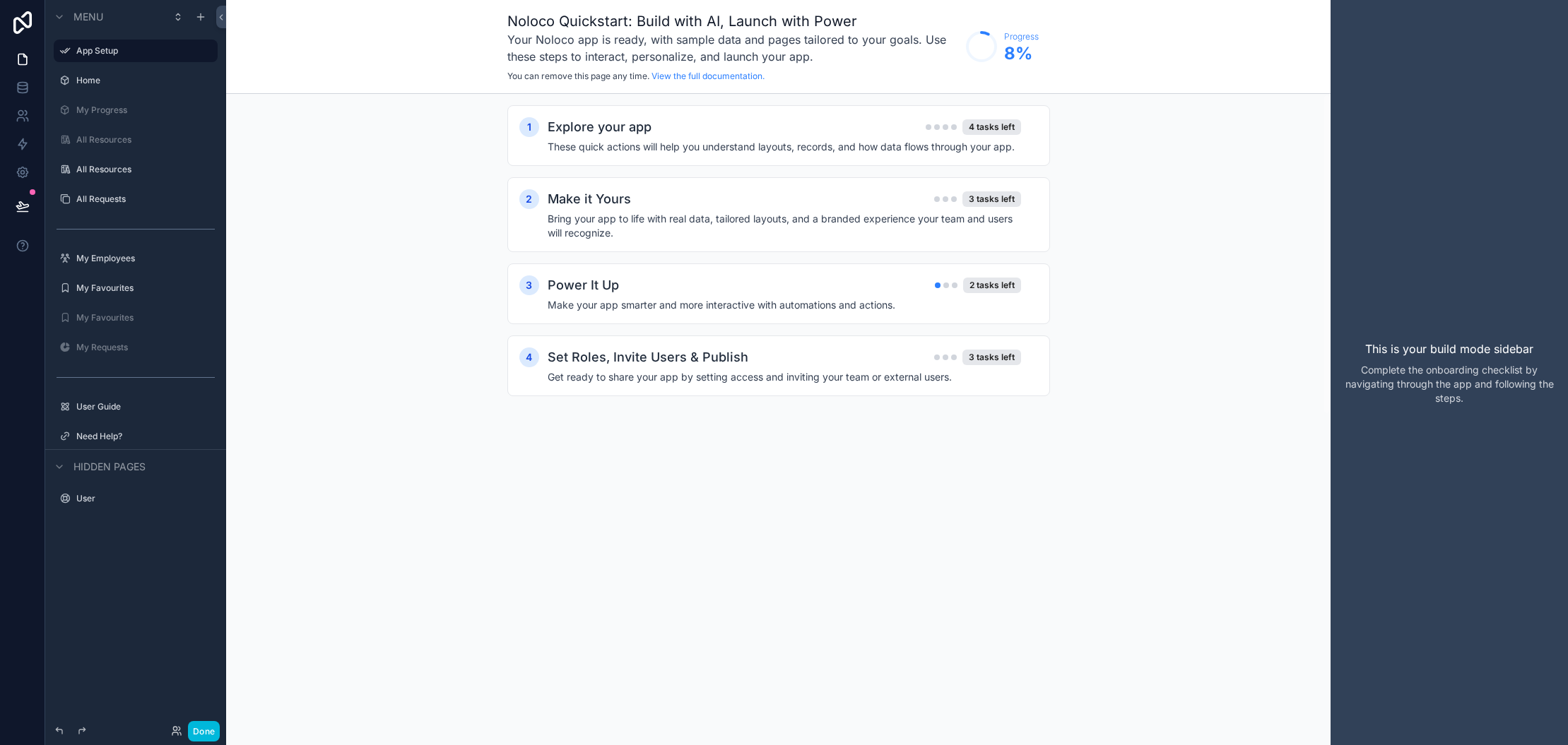
click at [988, 117] on div "1 Explore your app 4 tasks left These quick actions will help you understand la…" at bounding box center [779, 135] width 543 height 61
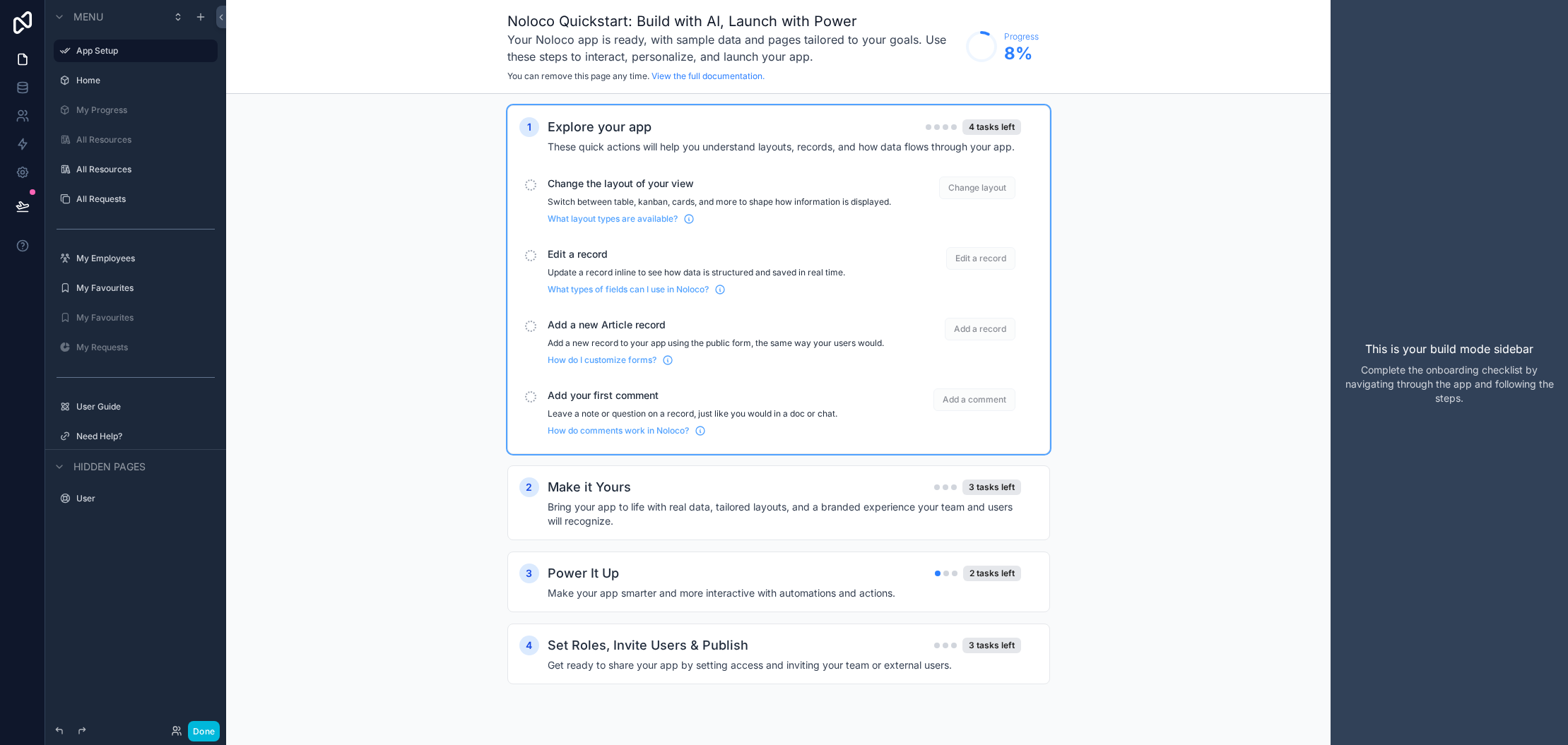
click at [614, 185] on span "Change the layout of your view" at bounding box center [719, 184] width 343 height 14
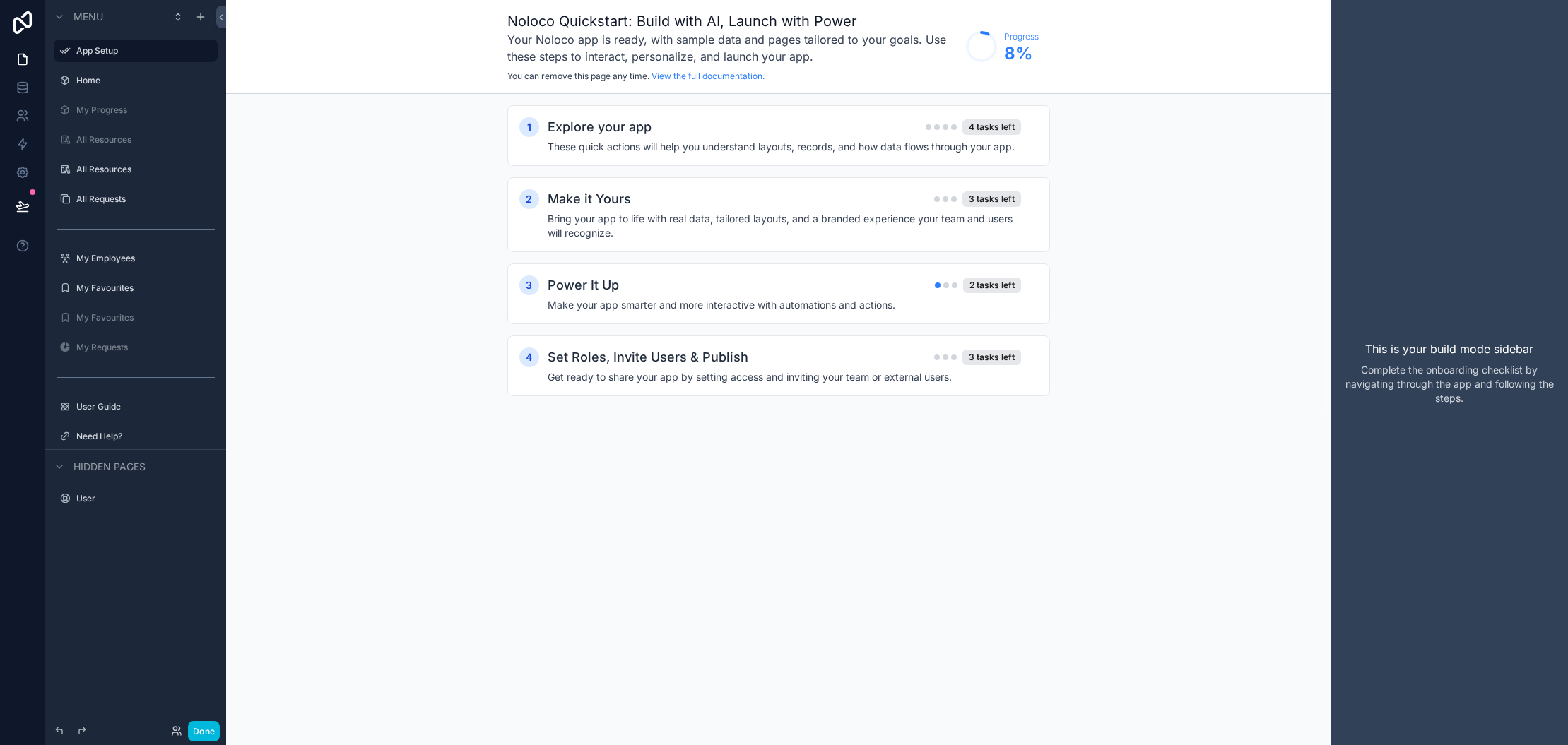
click at [1005, 128] on div "4 tasks left" at bounding box center [991, 128] width 58 height 16
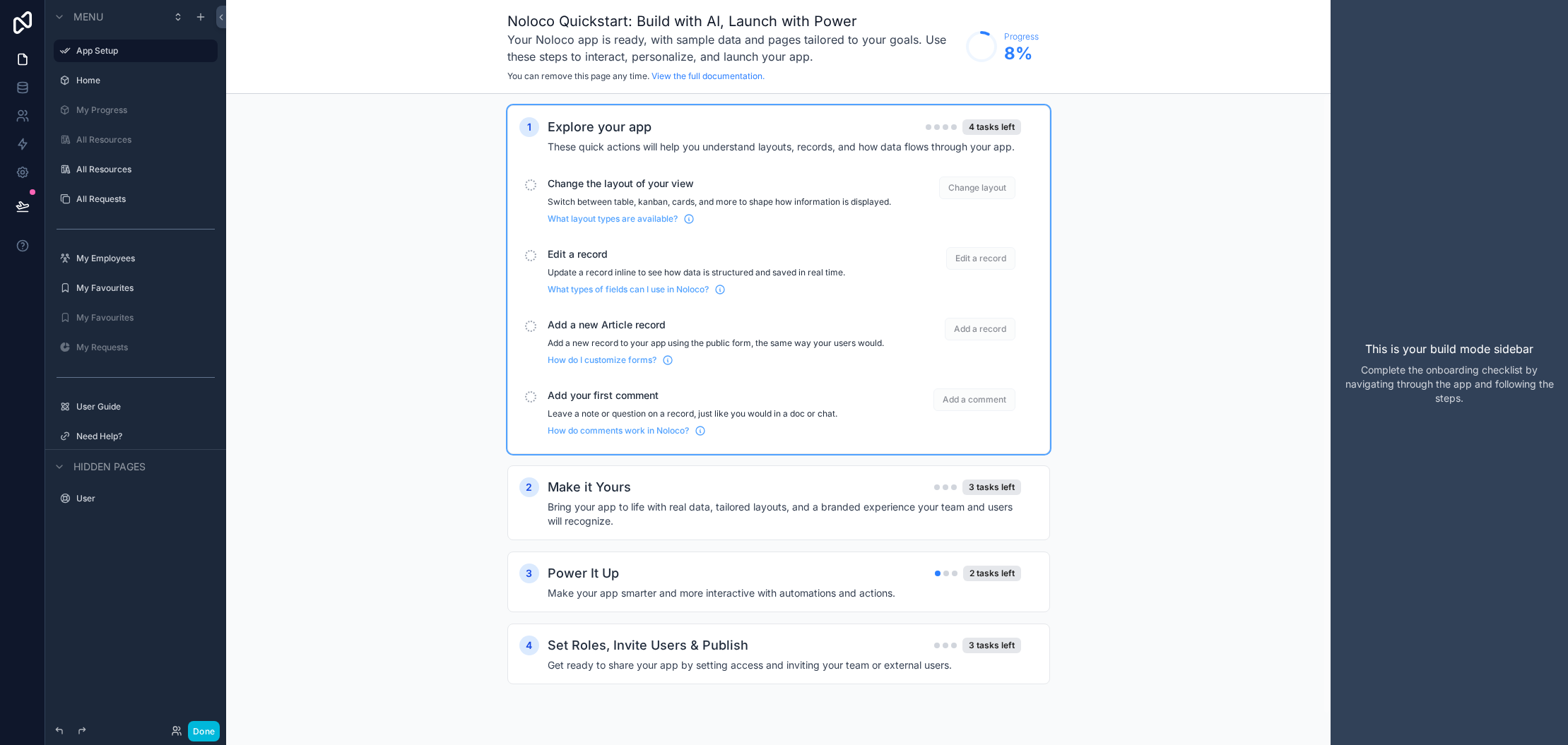
click at [1202, 233] on div "1 Explore your app 4 tasks left These quick actions will help you understand la…" at bounding box center [779, 409] width 1104 height 630
click at [755, 45] on h3 "Your Noloco app is ready, with sample data and pages tailored to your goals. Us…" at bounding box center [733, 48] width 451 height 34
click at [198, 17] on icon "scrollable content" at bounding box center [200, 17] width 6 height 0
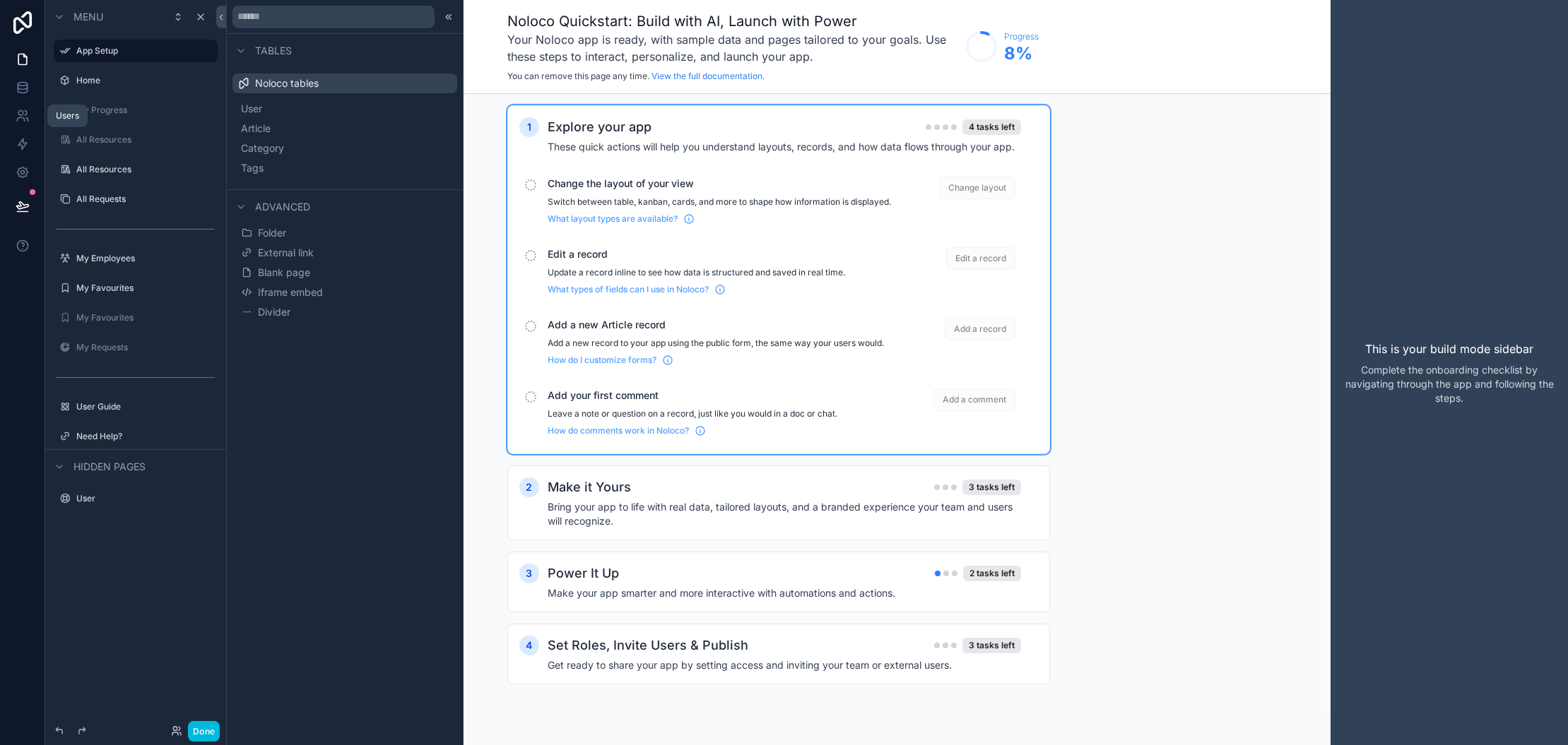
click at [79, 118] on div "Users" at bounding box center [67, 116] width 23 height 12
click at [27, 119] on icon at bounding box center [27, 120] width 2 height 4
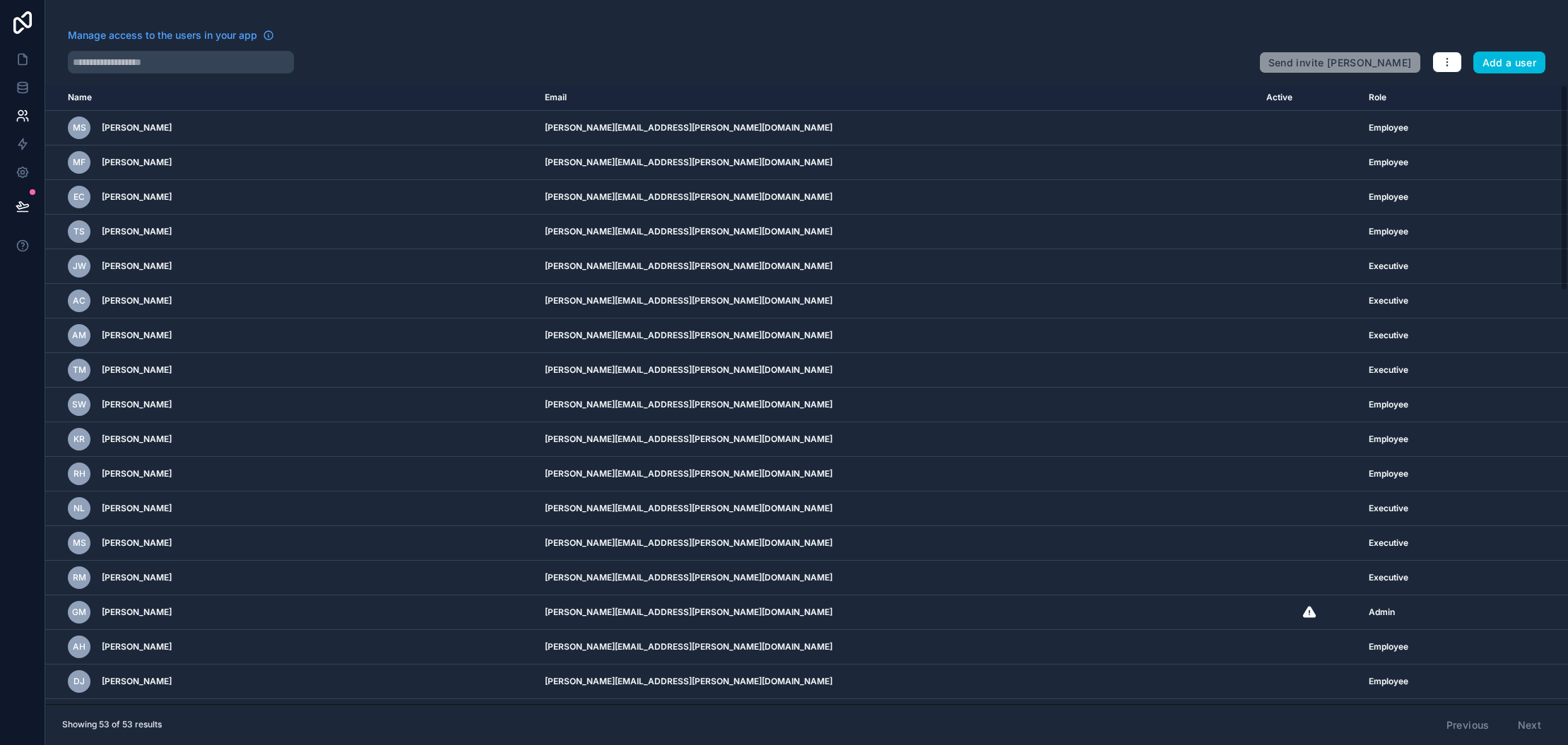
click at [1520, 64] on button "Add a user" at bounding box center [1510, 63] width 73 height 22
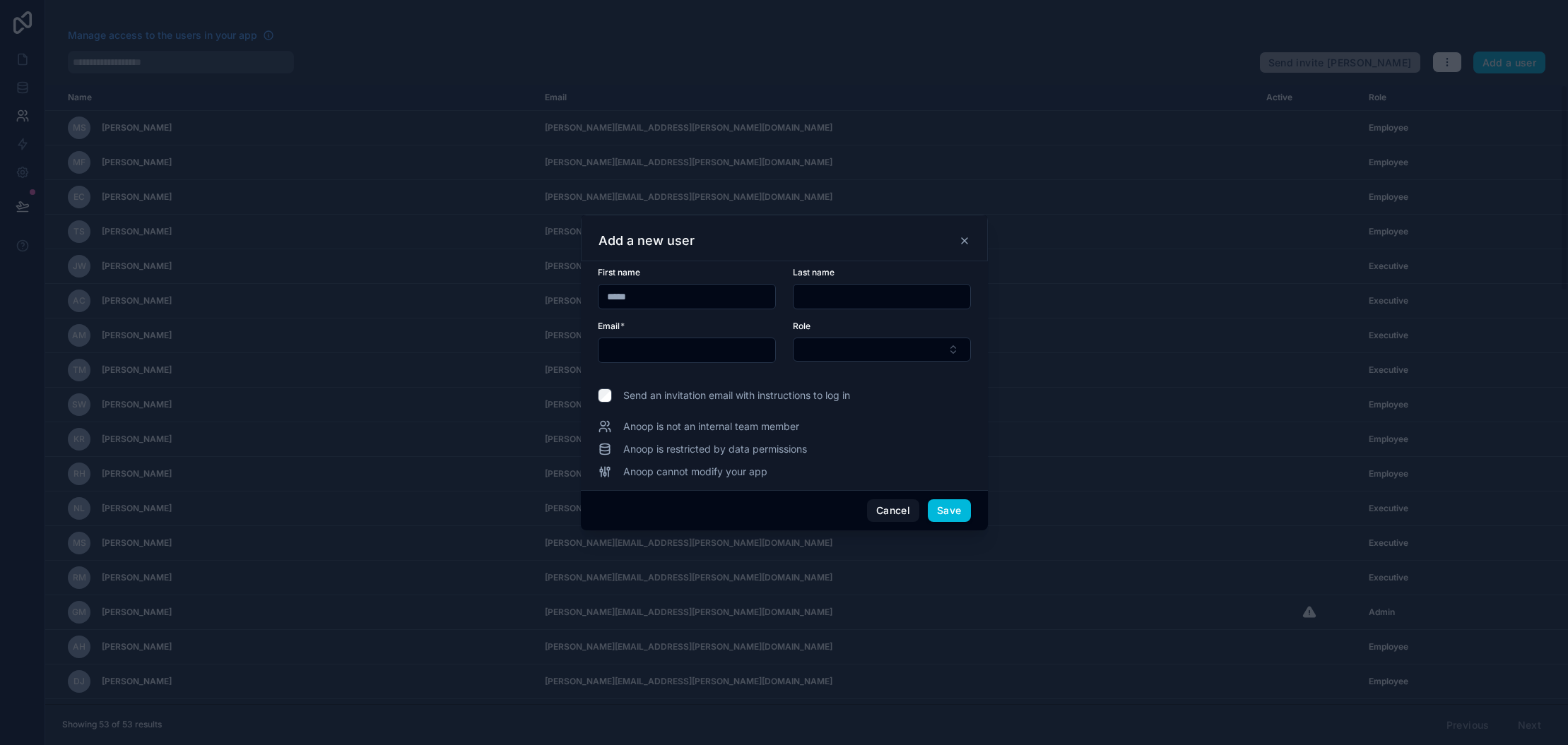
type input "*****"
type input "*"
type input "*******"
type input "**********"
click at [954, 353] on button "Select Button" at bounding box center [882, 349] width 178 height 24
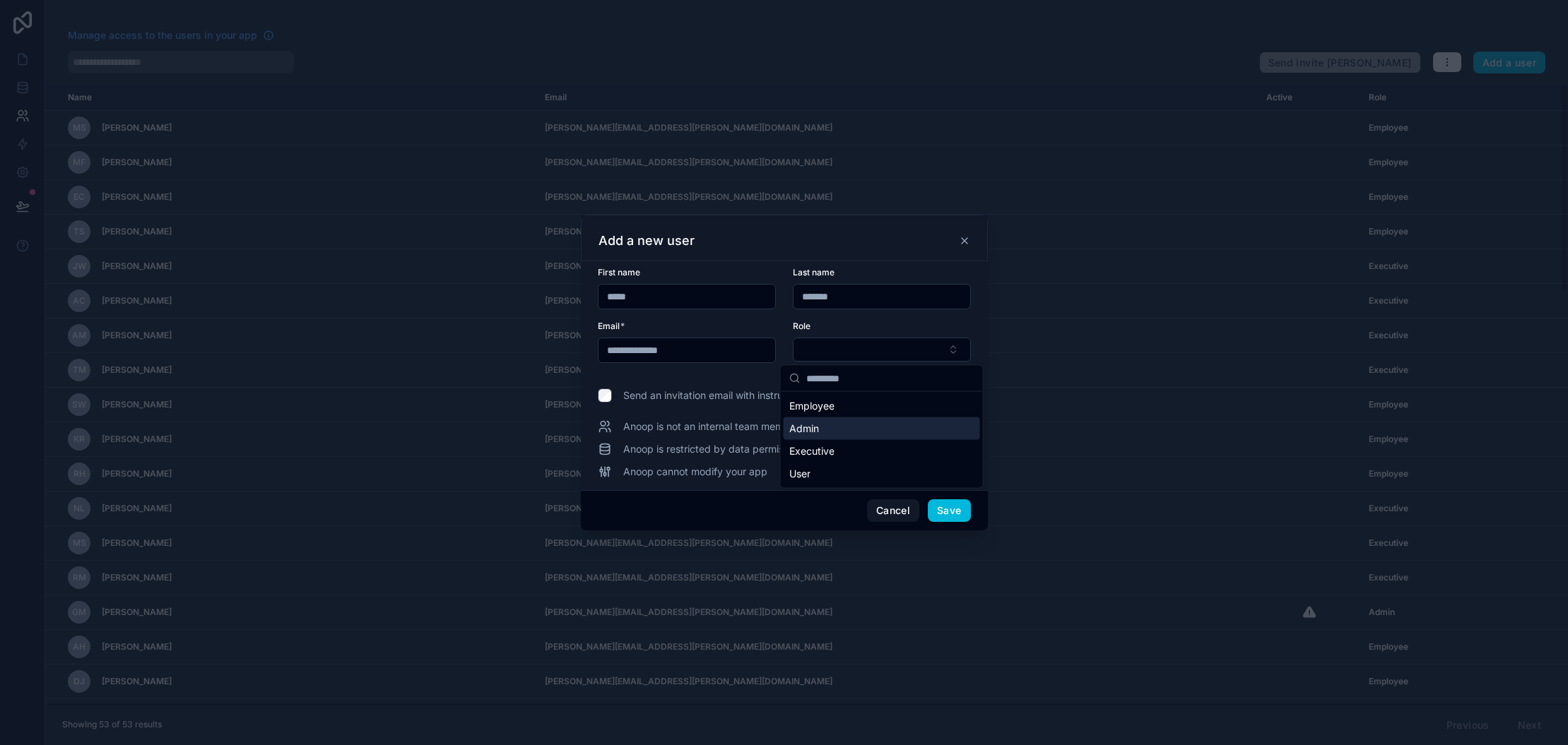
click at [831, 427] on div "Admin" at bounding box center [882, 428] width 197 height 22
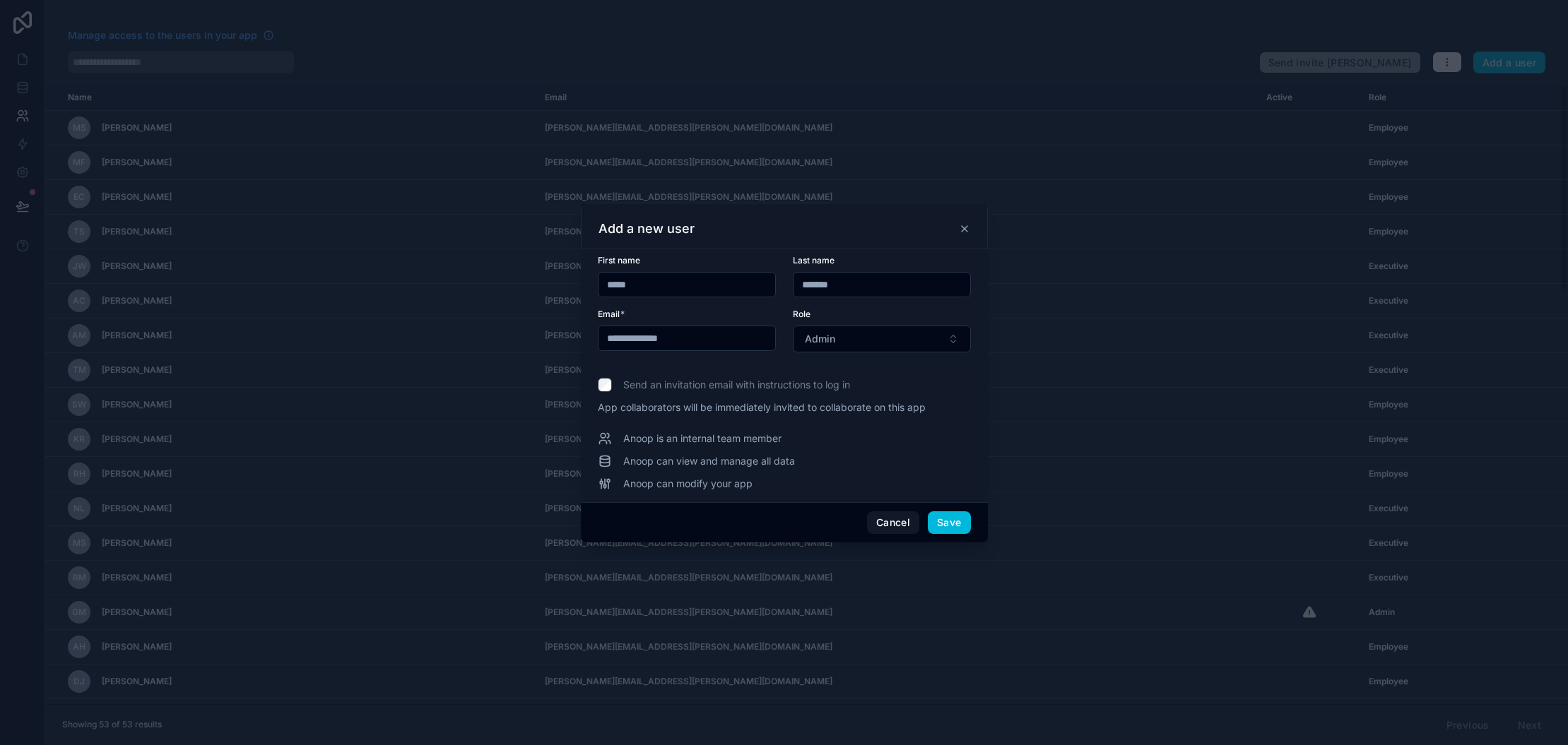
click at [947, 523] on button "Save" at bounding box center [949, 522] width 43 height 22
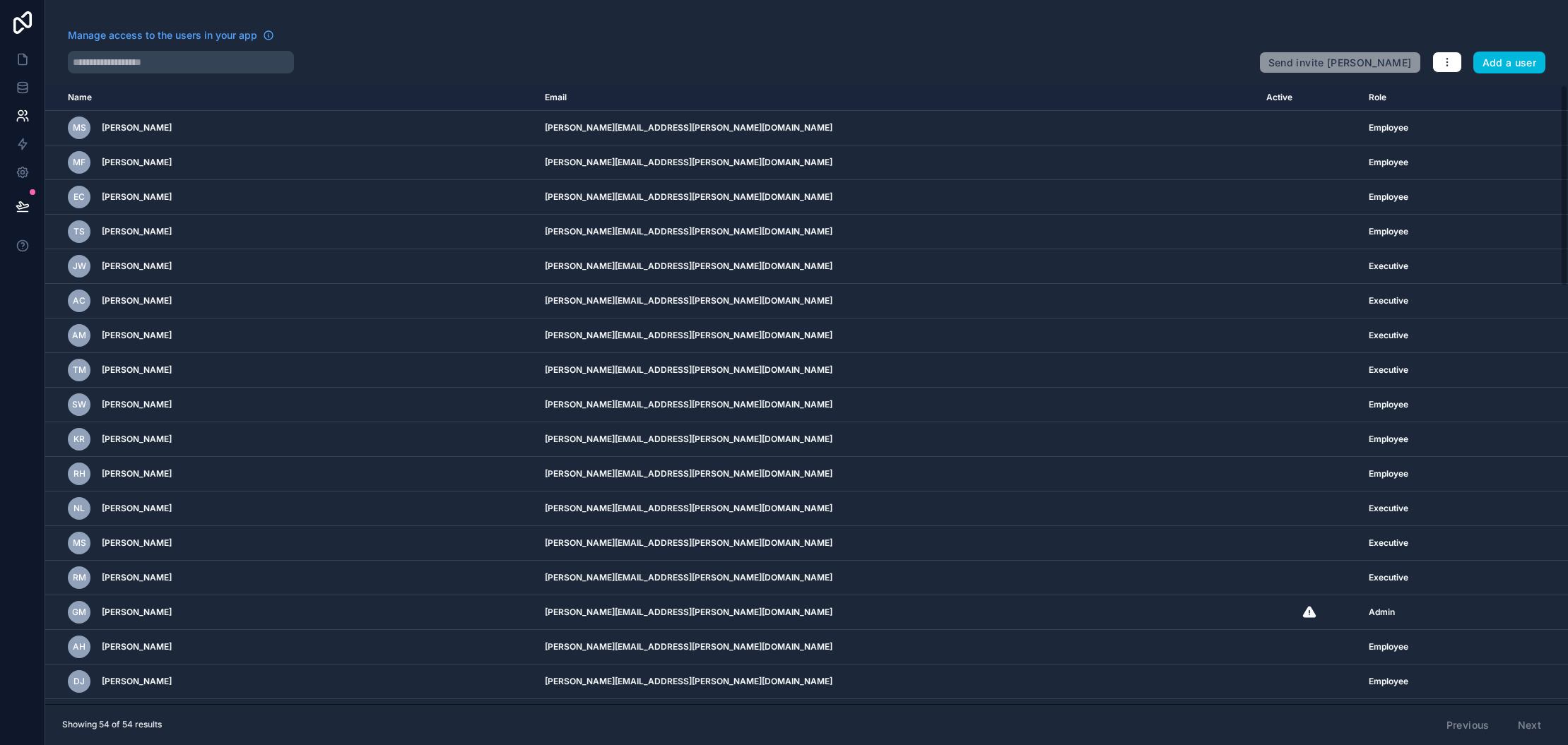
click at [27, 22] on icon at bounding box center [22, 22] width 28 height 22
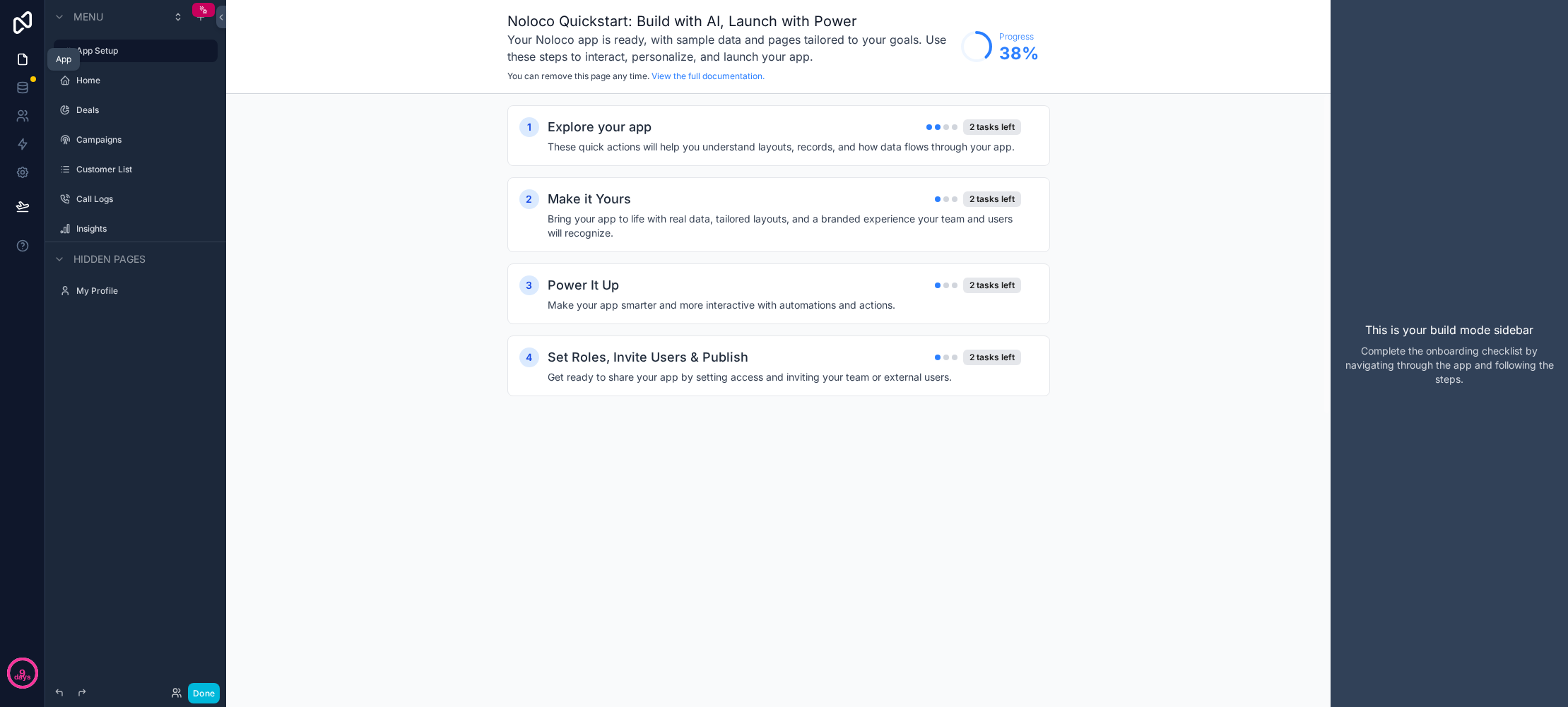
click at [22, 60] on icon at bounding box center [23, 60] width 14 height 14
click at [61, 61] on div "App" at bounding box center [63, 60] width 16 height 12
click at [19, 59] on icon at bounding box center [23, 60] width 14 height 14
